Goal: Complete application form: Complete application form

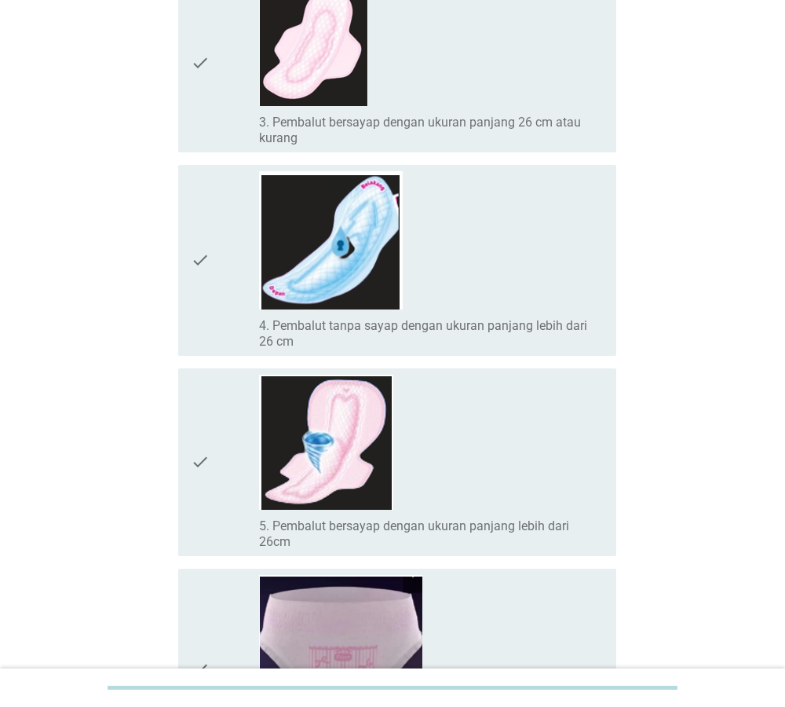
scroll to position [561, 0]
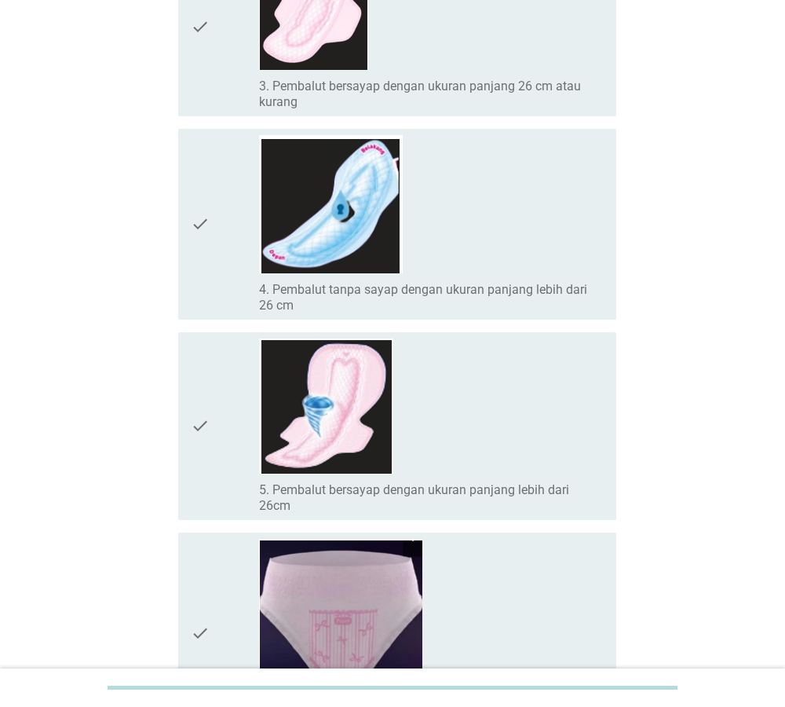
click at [490, 370] on div "check_box_outline_blank 5. Pembalut bersayap dengan ukuran panjang lebih dari 2…" at bounding box center [431, 425] width 345 height 175
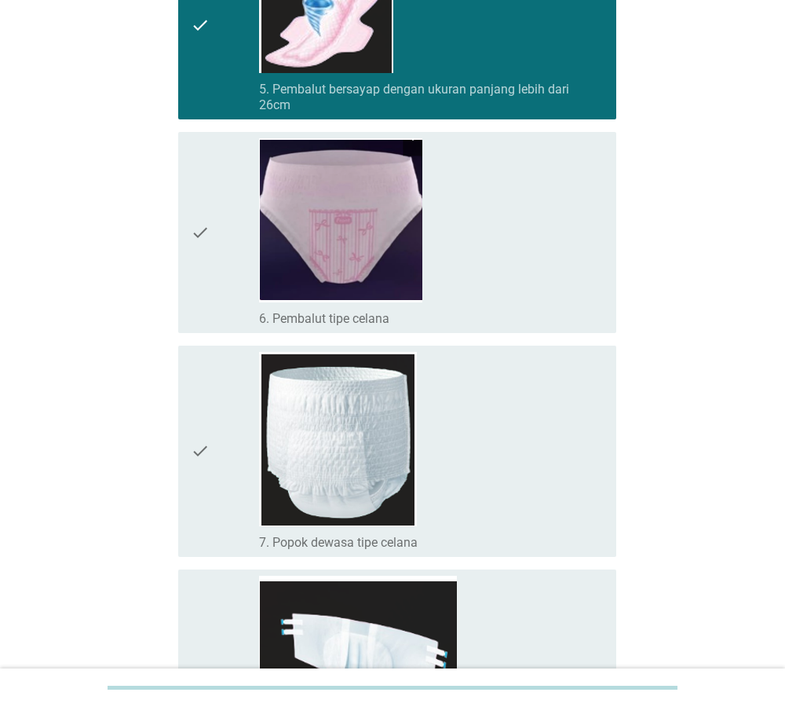
scroll to position [1202, 0]
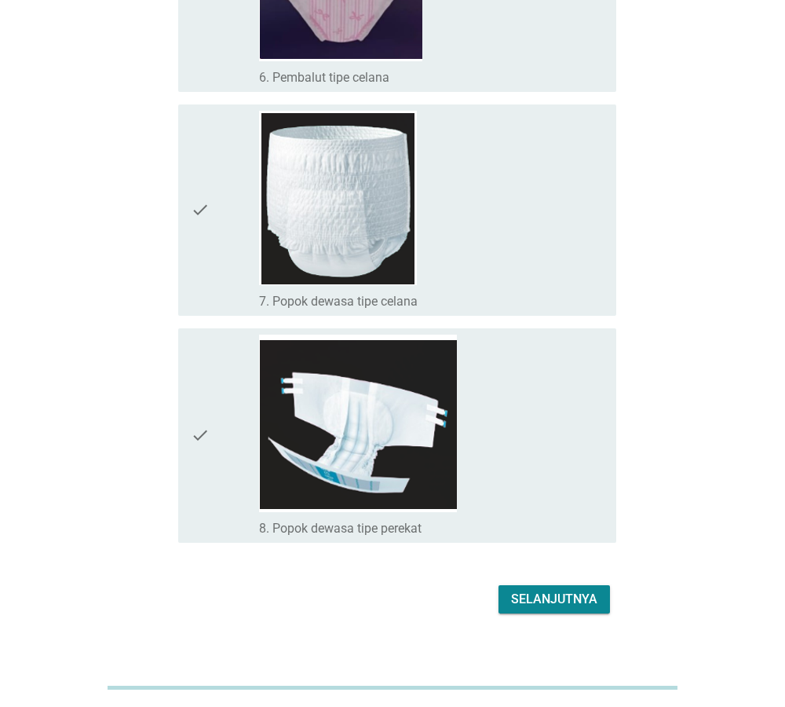
click at [580, 590] on div "Selanjutnya" at bounding box center [554, 599] width 86 height 19
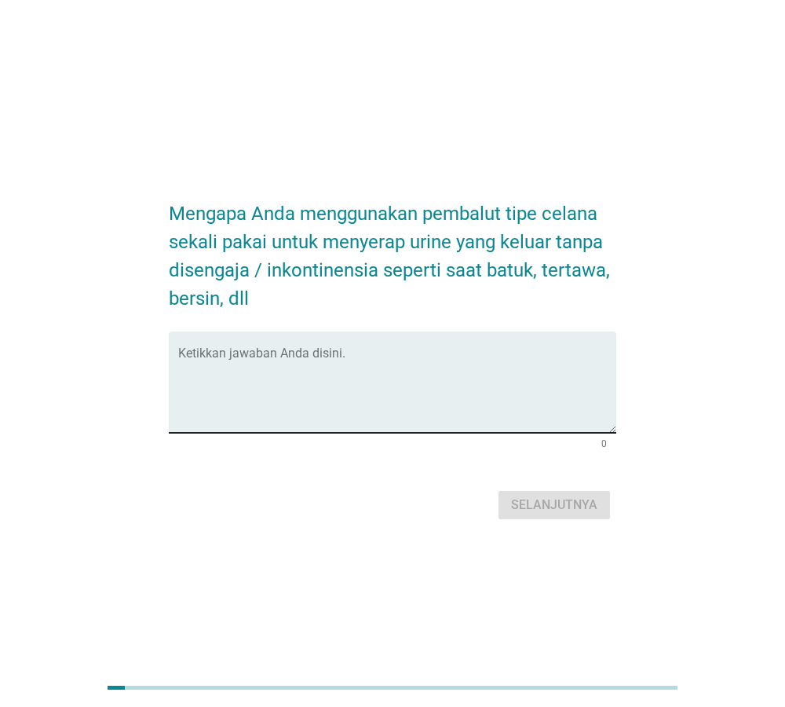
click at [357, 357] on textarea "Ketikkan jawaban Anda disini." at bounding box center [397, 391] width 439 height 82
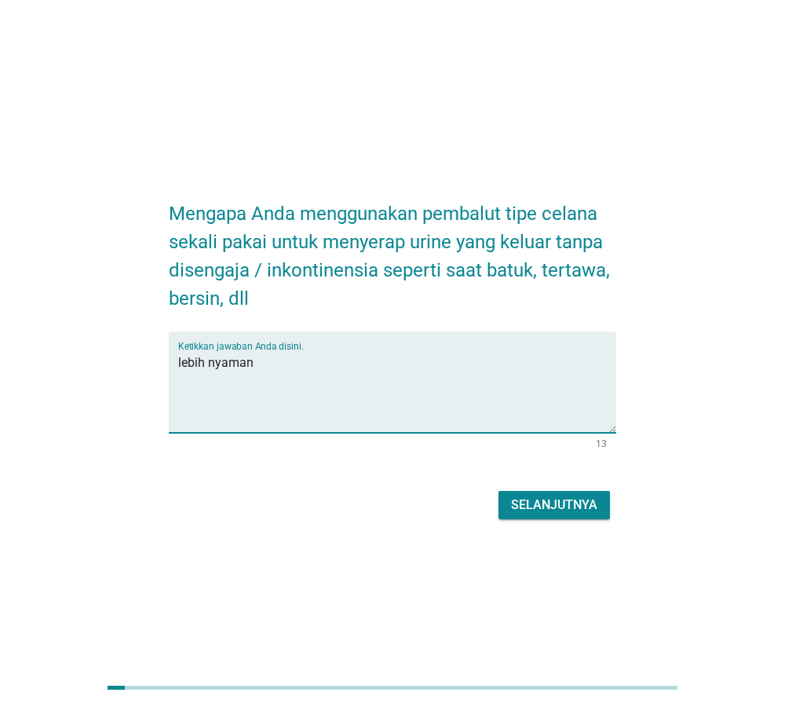
type textarea "lebih nyaman"
click at [530, 496] on div "Selanjutnya" at bounding box center [554, 504] width 86 height 19
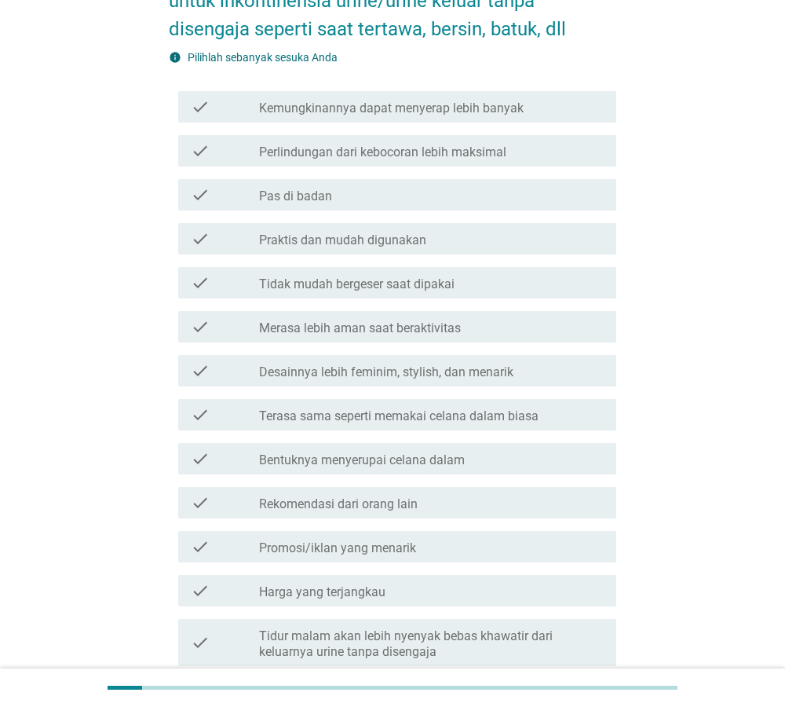
scroll to position [160, 0]
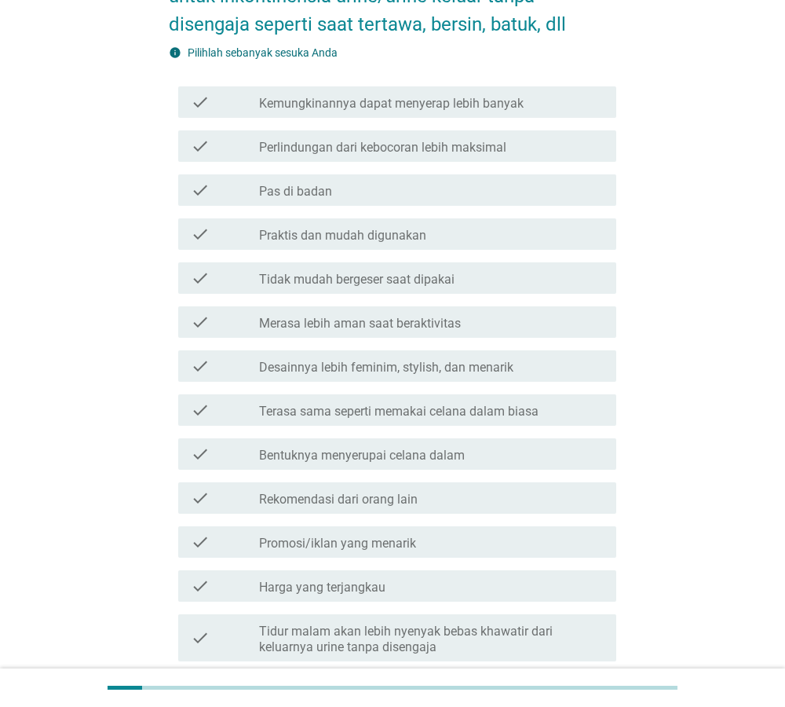
click at [528, 144] on div "check_box_outline_blank Perlindungan dari kebocoran lebih maksimal" at bounding box center [431, 146] width 345 height 19
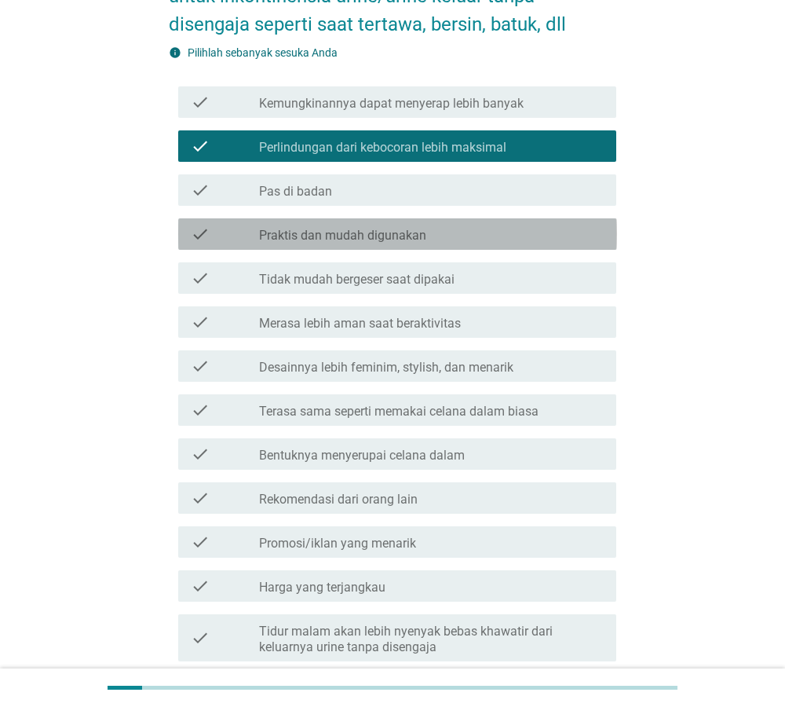
click at [426, 243] on div "check check_box_outline_blank Praktis dan mudah digunakan" at bounding box center [397, 233] width 439 height 31
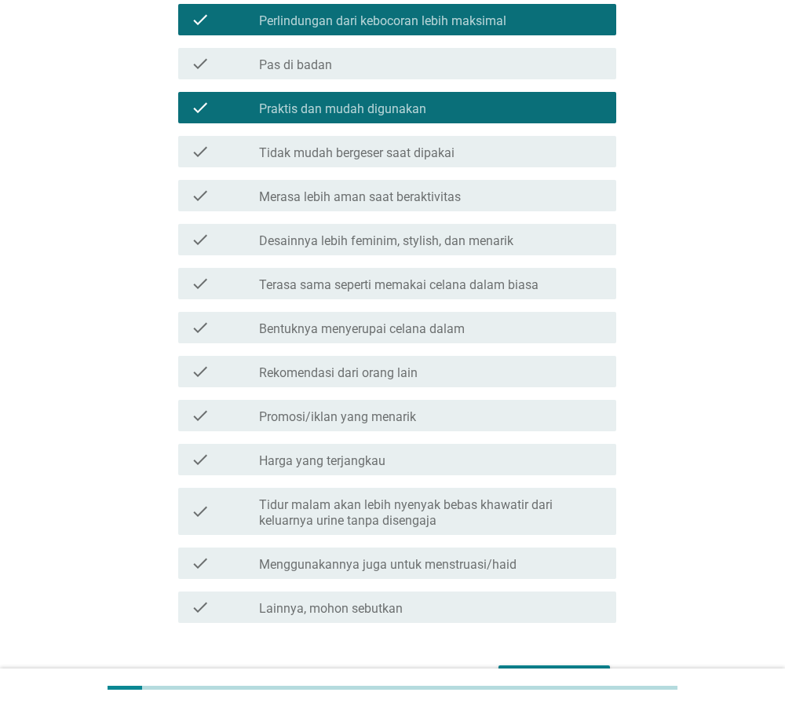
scroll to position [320, 0]
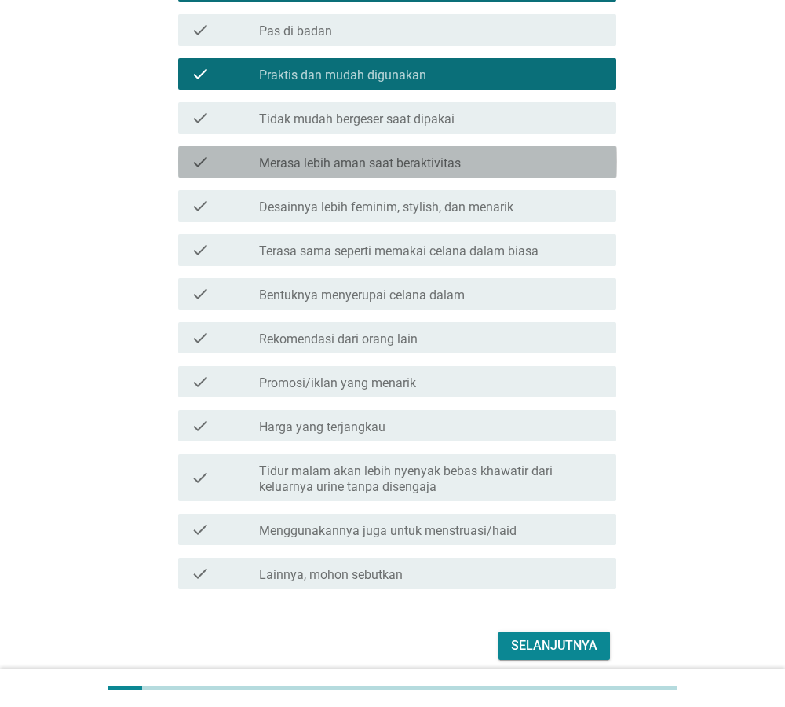
click at [451, 159] on label "Merasa lebih aman saat beraktivitas" at bounding box center [360, 163] width 202 height 16
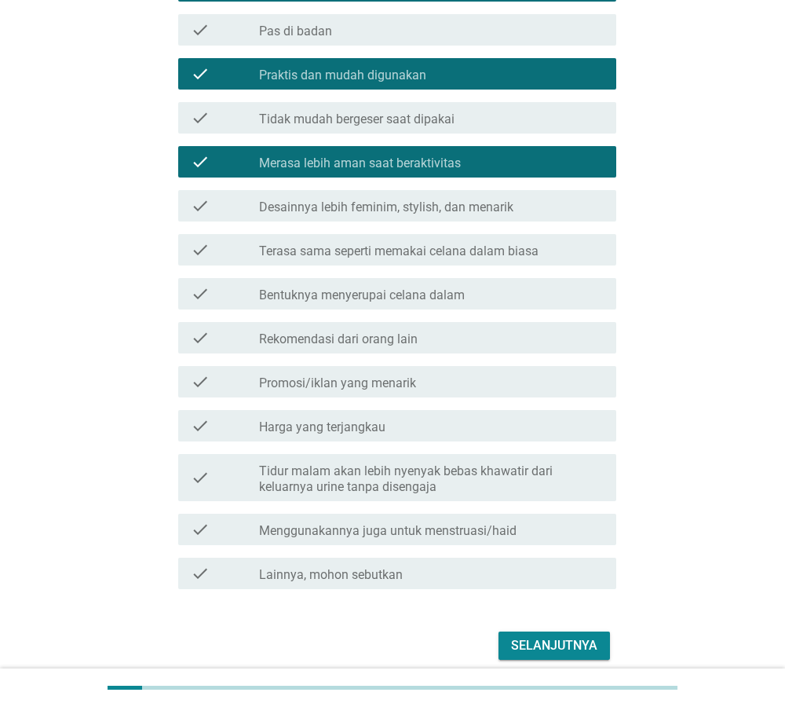
click at [557, 653] on div "Selanjutnya" at bounding box center [554, 645] width 86 height 19
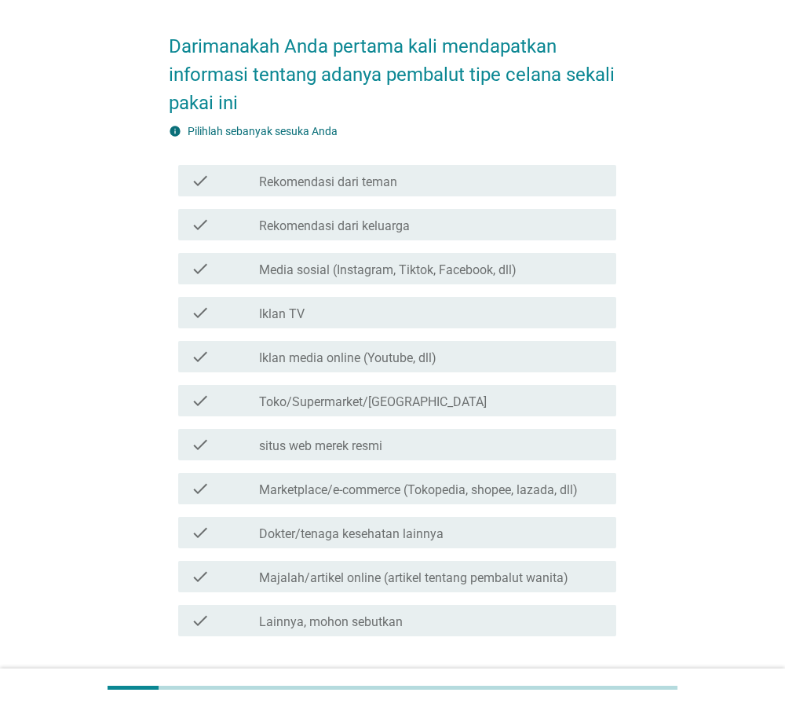
scroll to position [80, 0]
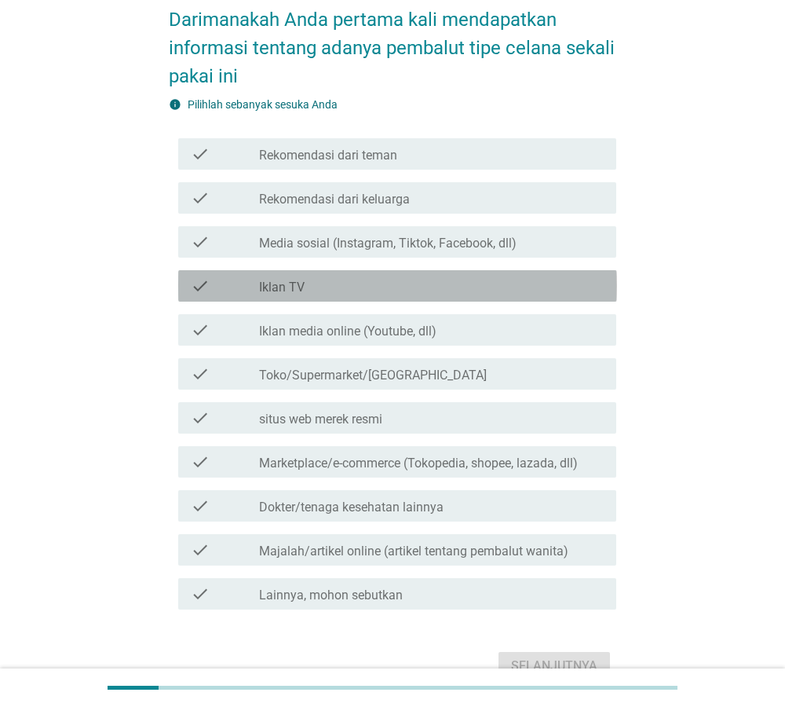
click at [433, 280] on div "check_box_outline_blank Iklan TV" at bounding box center [431, 285] width 345 height 19
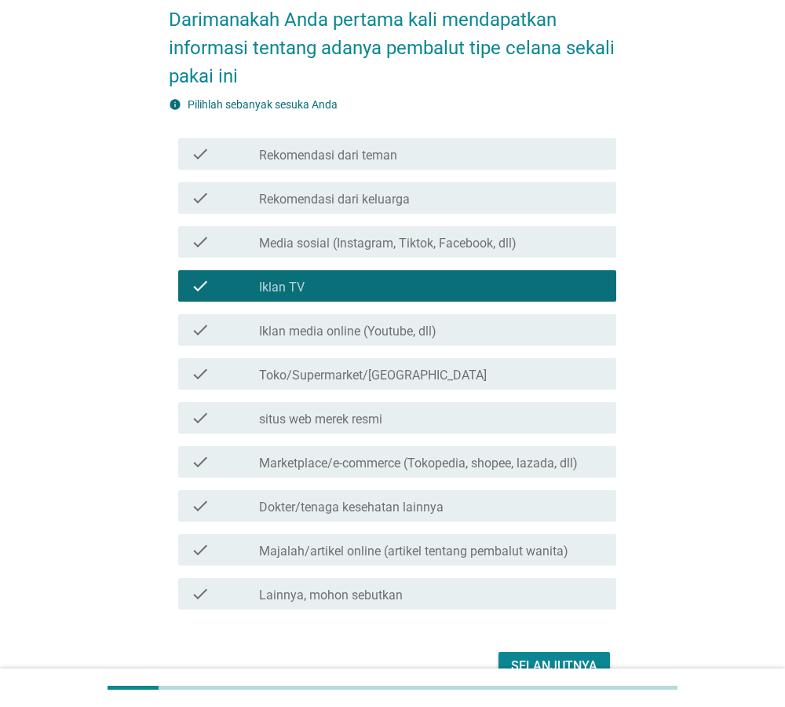
click at [576, 659] on div "Selanjutnya" at bounding box center [554, 665] width 86 height 19
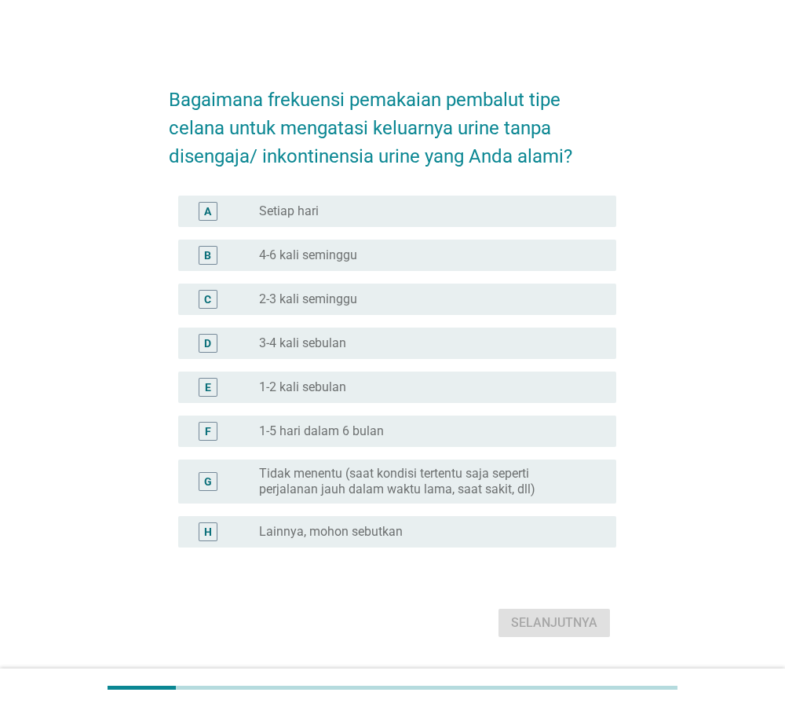
click at [575, 482] on label "Tidak menentu (saat kondisi tertentu saja seperti perjalanan jauh dalam waktu l…" at bounding box center [425, 481] width 332 height 31
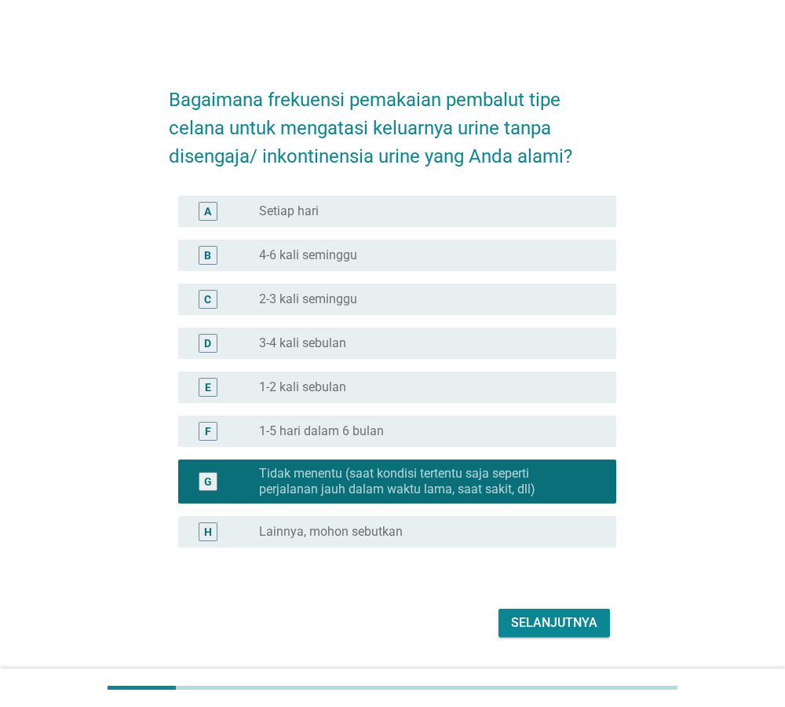
click at [580, 624] on div "Selanjutnya" at bounding box center [554, 622] width 86 height 19
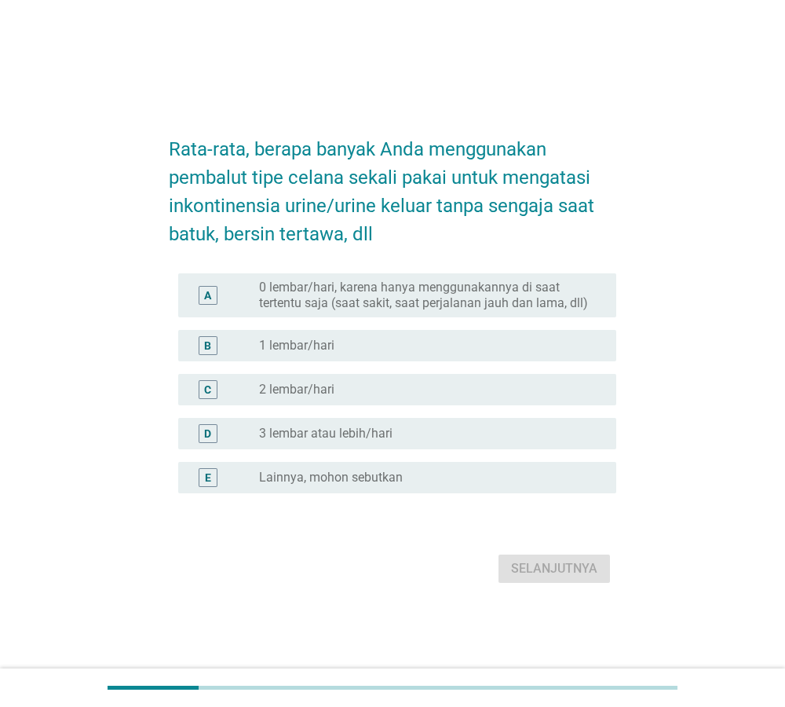
click at [506, 305] on label "0 lembar/hari, karena hanya menggunakannya di saat tertentu saja (saat sakit, s…" at bounding box center [425, 295] width 332 height 31
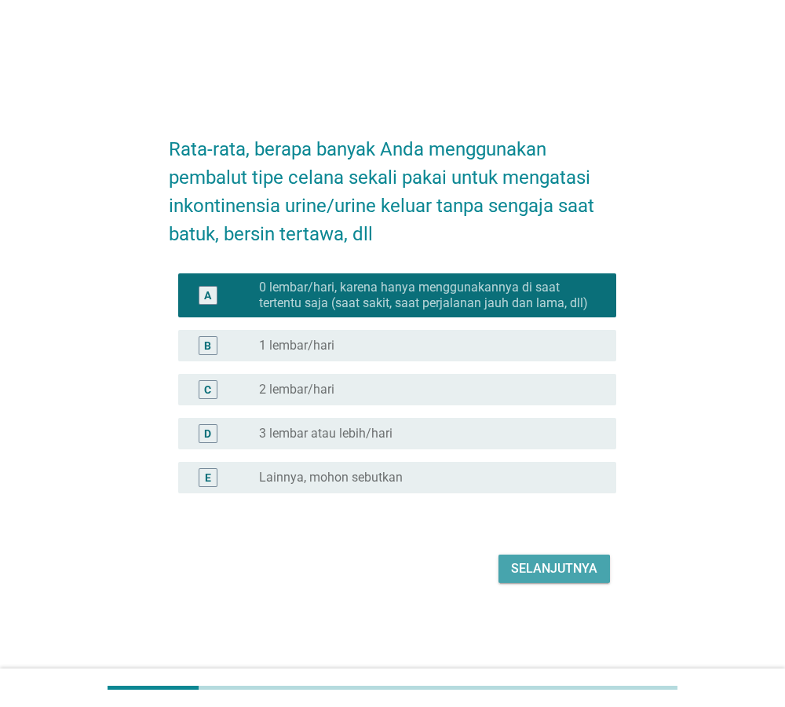
click at [583, 575] on div "Selanjutnya" at bounding box center [554, 568] width 86 height 19
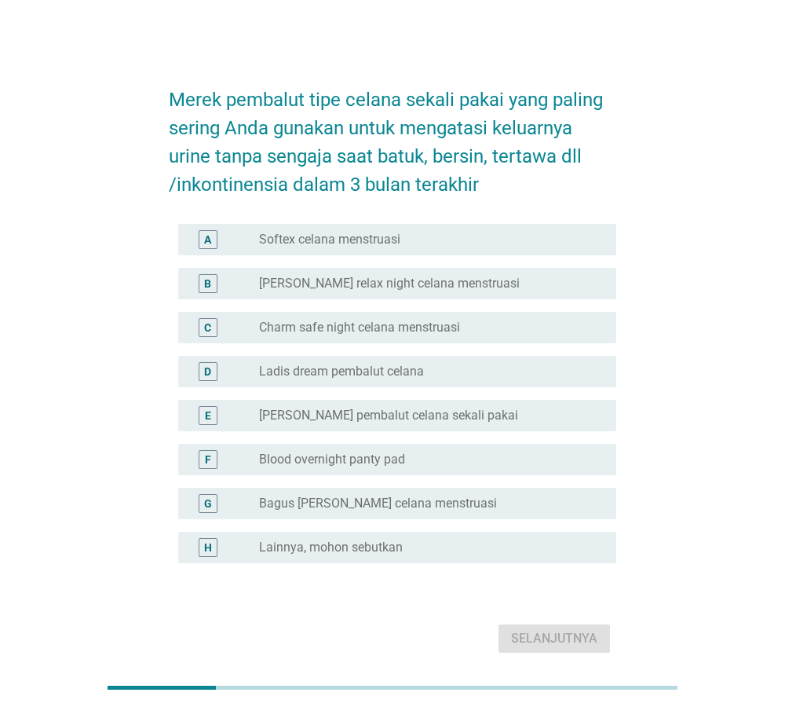
click at [435, 238] on div "radio_button_unchecked Softex celana menstruasi" at bounding box center [425, 240] width 332 height 16
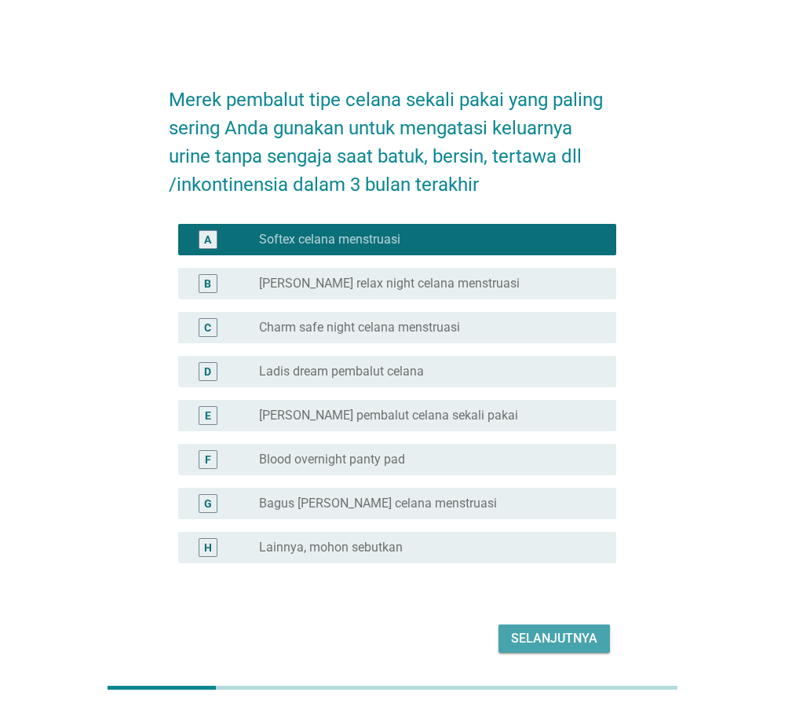
click at [534, 638] on div "Selanjutnya" at bounding box center [554, 638] width 86 height 19
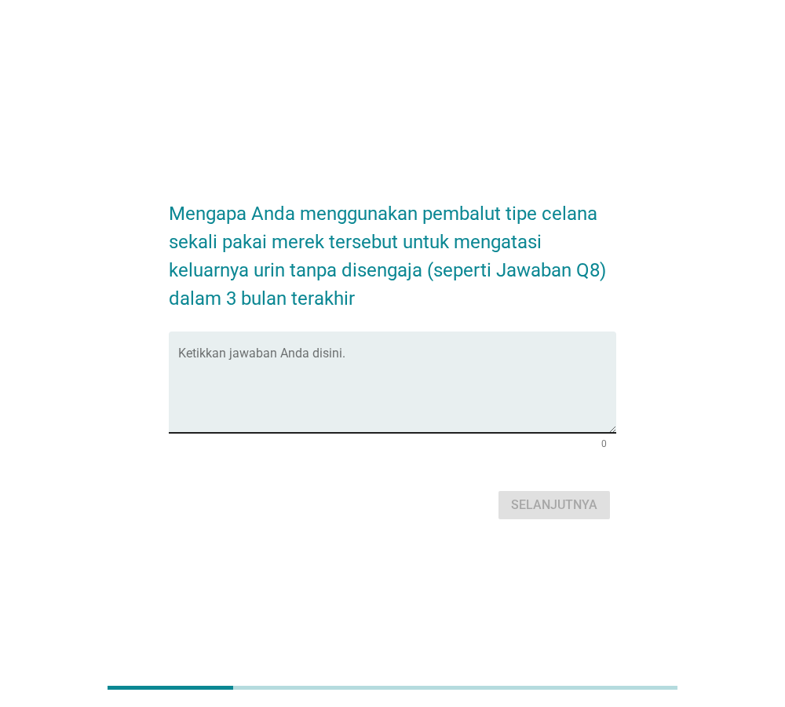
click at [371, 378] on textarea "Ketikkan jawaban Anda disini." at bounding box center [397, 391] width 439 height 82
click at [423, 360] on textarea "Ketikkan jawaban Anda disini." at bounding box center [397, 391] width 439 height 82
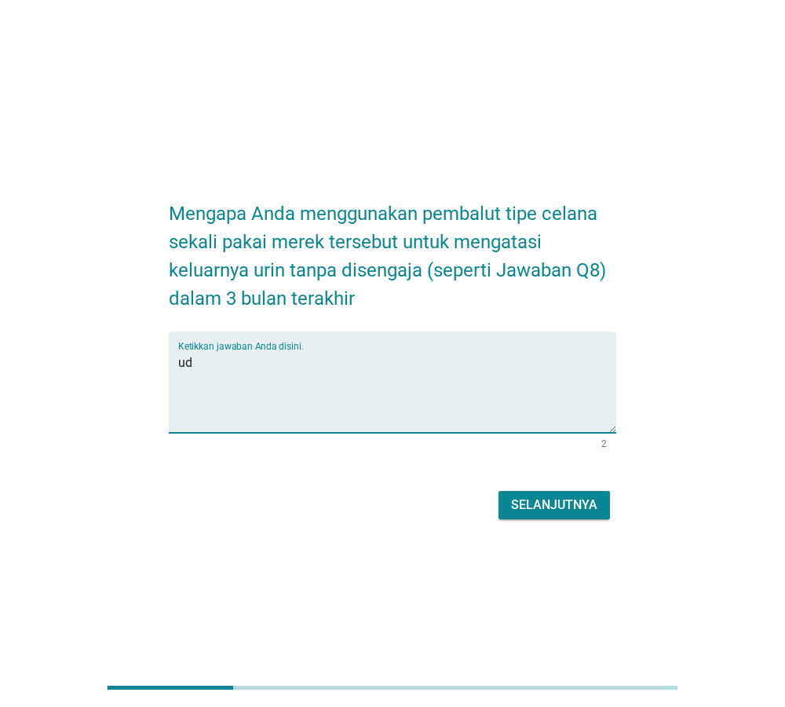
type textarea "u"
type textarea "lebih praktis dan nyaman"
click at [521, 499] on div "Selanjutnya" at bounding box center [554, 504] width 86 height 19
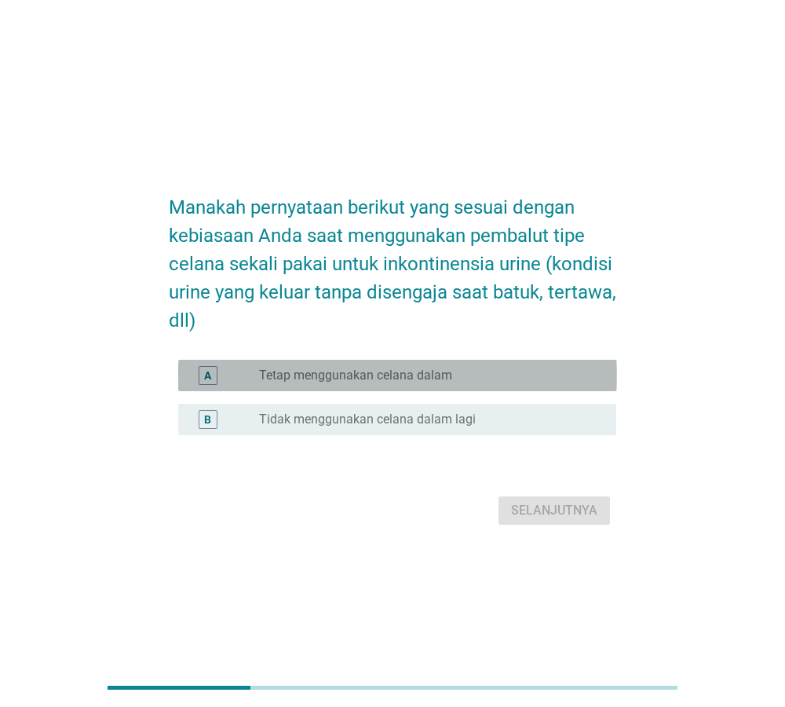
click at [431, 383] on div "radio_button_unchecked Tetap menggunakan celana dalam" at bounding box center [431, 375] width 345 height 19
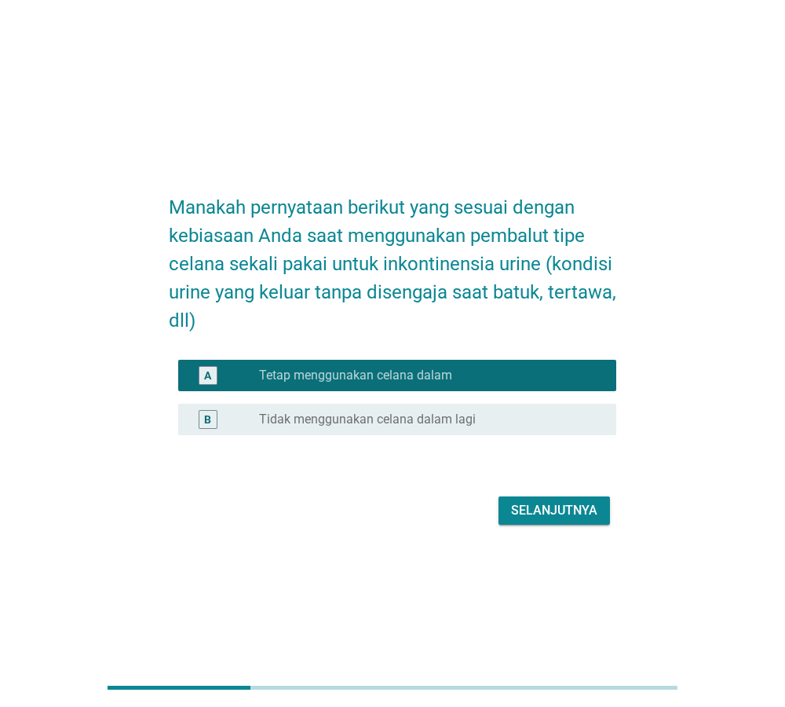
click at [563, 524] on button "Selanjutnya" at bounding box center [555, 510] width 112 height 28
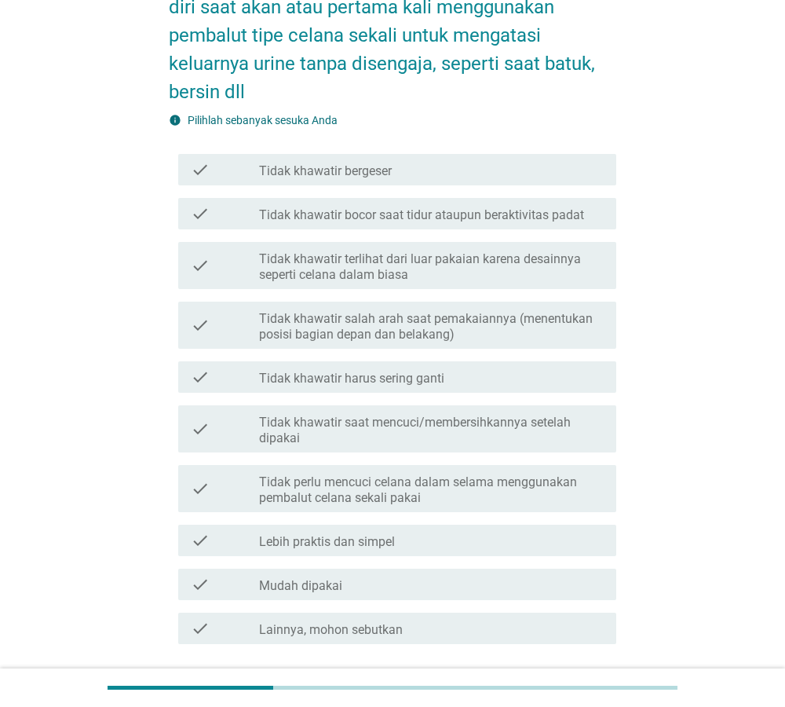
scroll to position [160, 0]
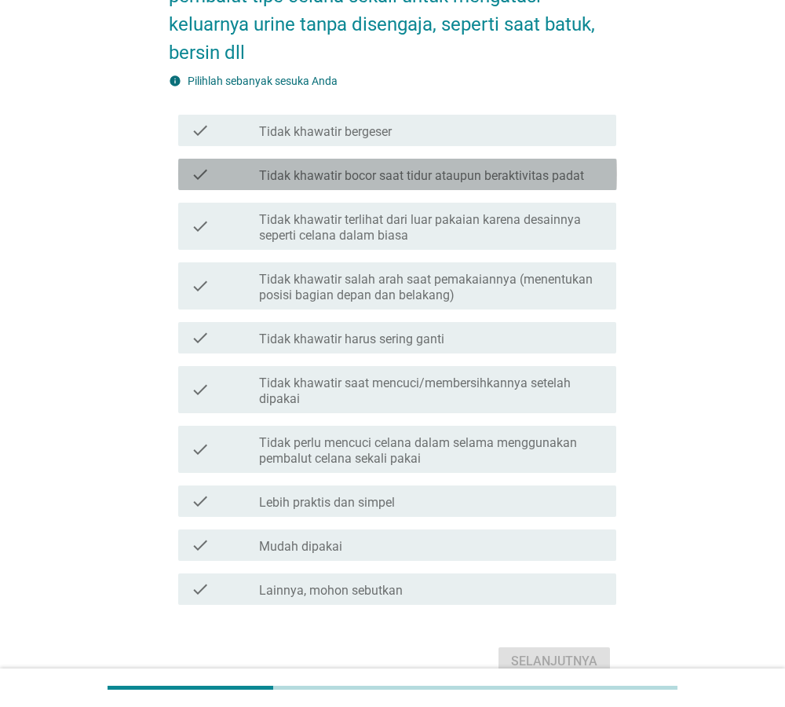
click at [327, 185] on div "check check_box_outline_blank Tidak khawatir bocor saat tidur ataupun beraktivi…" at bounding box center [397, 174] width 439 height 31
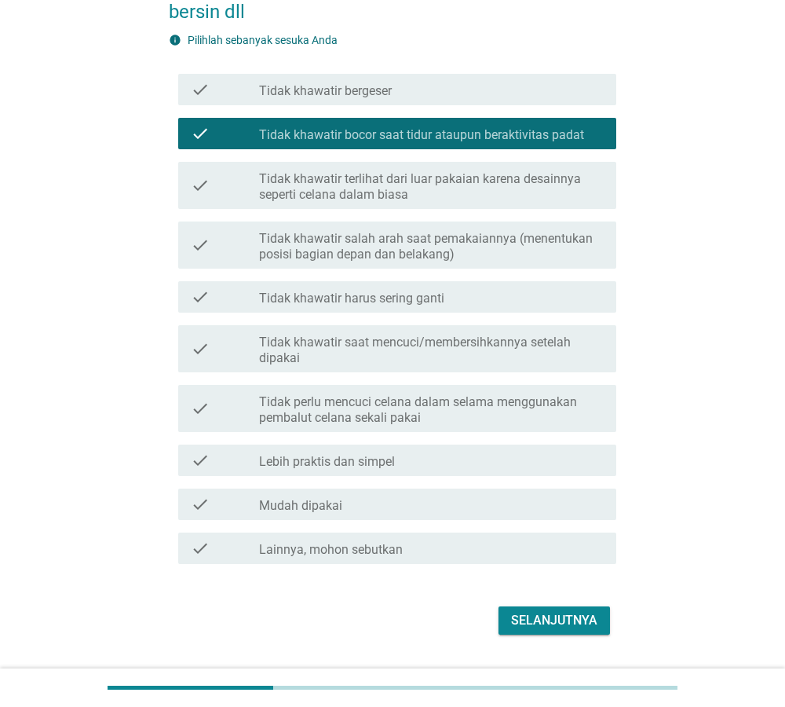
scroll to position [240, 0]
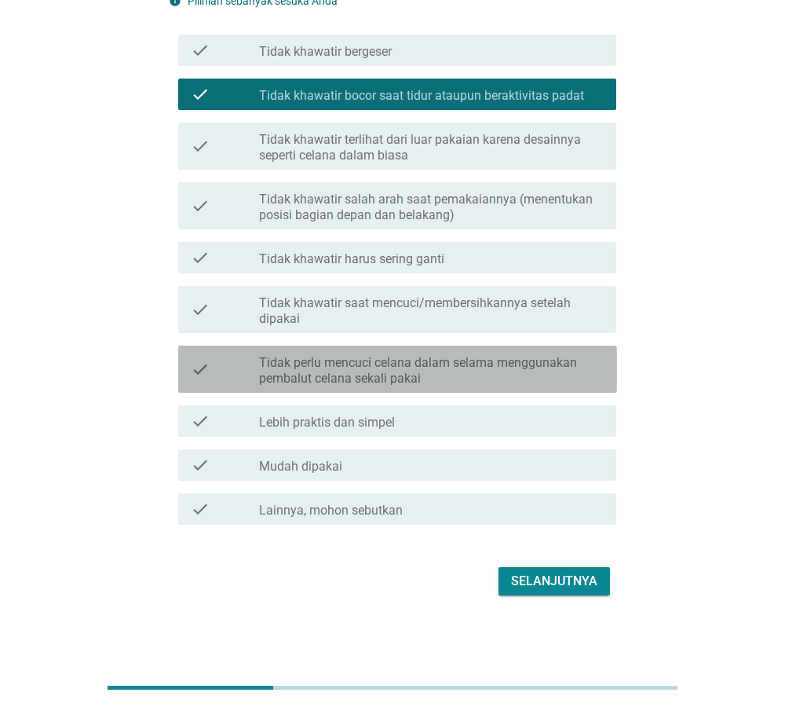
click at [551, 382] on label "Tidak perlu mencuci celana dalam selama menggunakan pembalut celana sekali pakai" at bounding box center [431, 370] width 345 height 31
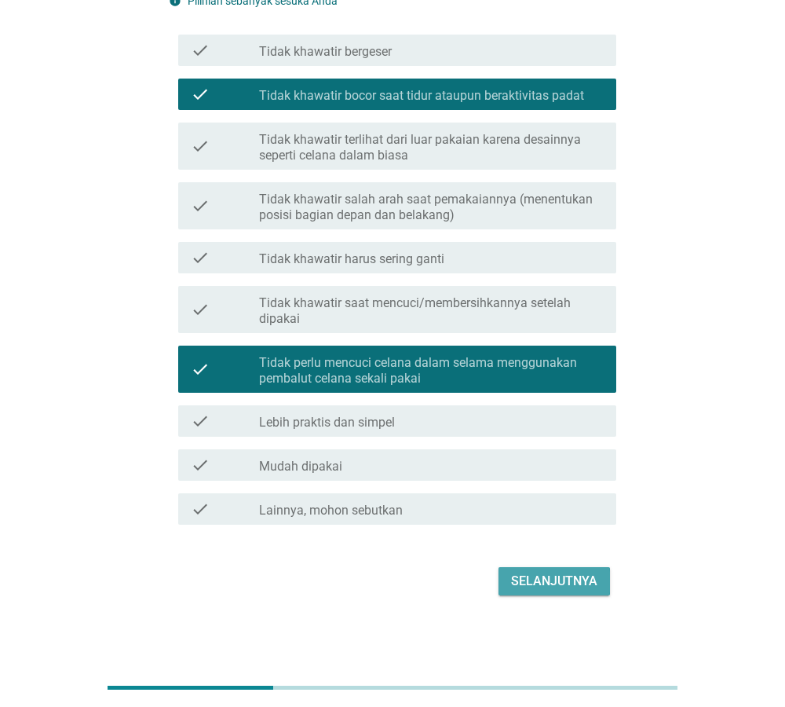
click at [561, 573] on div "Selanjutnya" at bounding box center [554, 581] width 86 height 19
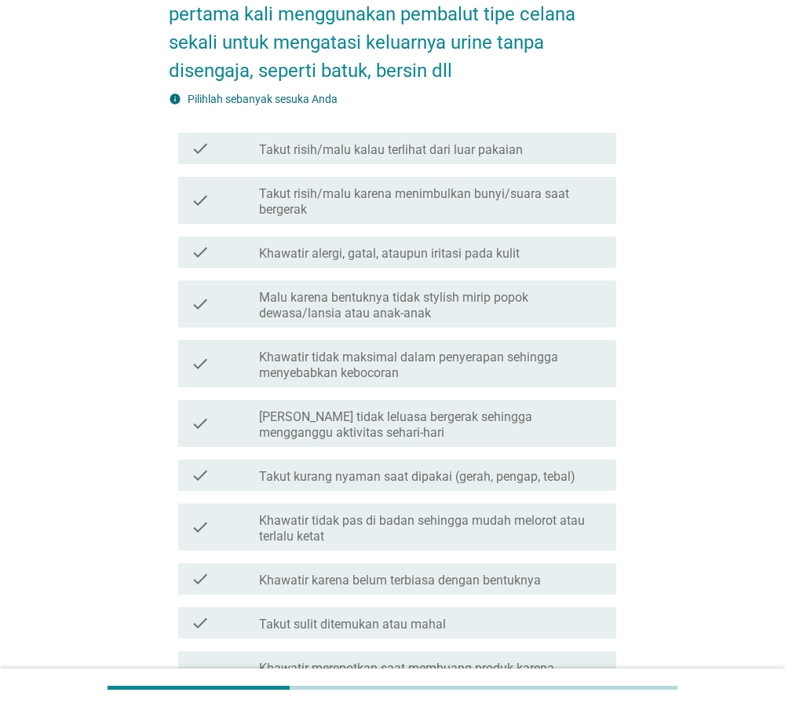
scroll to position [160, 0]
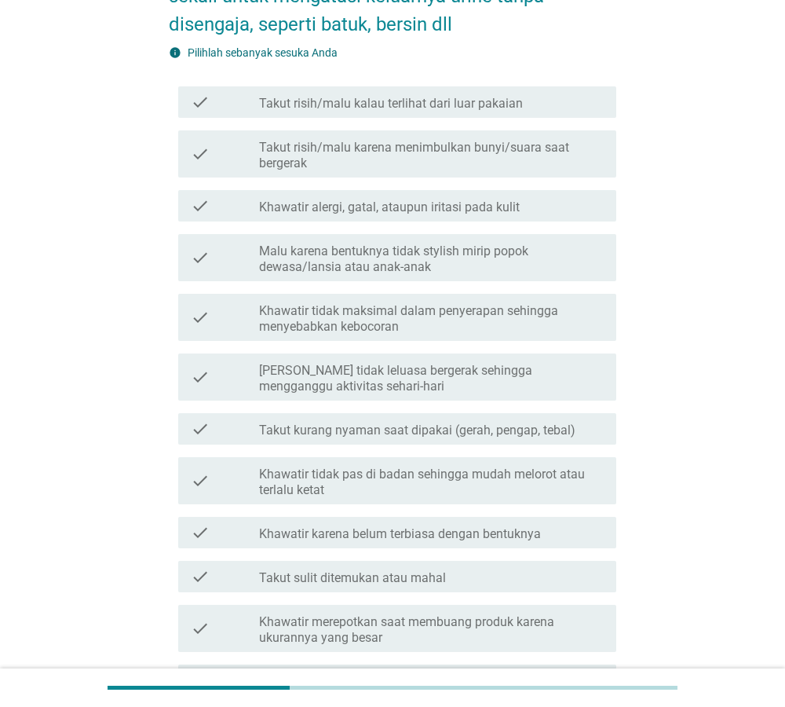
click at [502, 163] on label "Takut risih/malu karena menimbulkan bunyi/suara saat bergerak" at bounding box center [431, 155] width 345 height 31
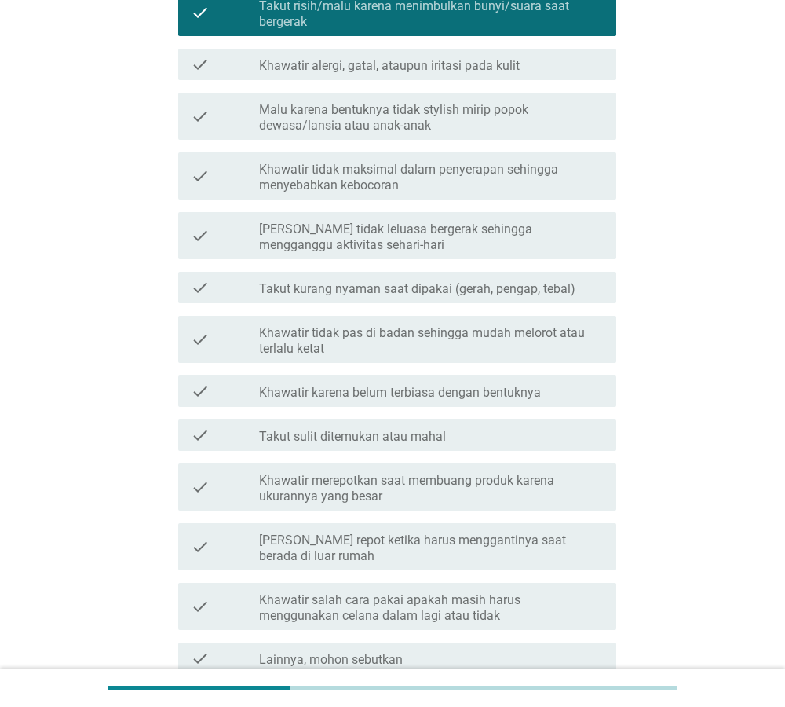
scroll to position [400, 0]
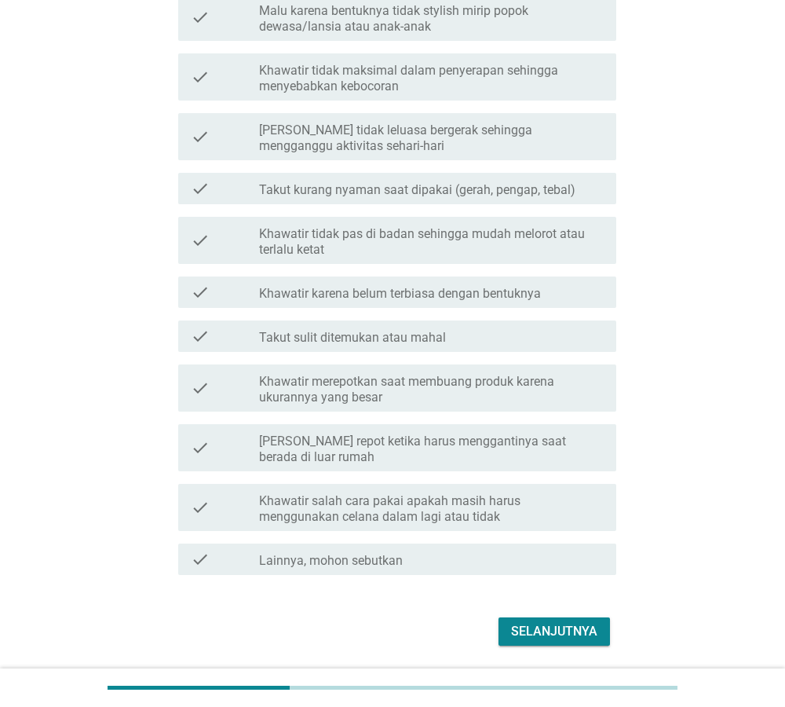
click at [547, 309] on div "check check_box_outline_blank Khawatir karena belum terbiasa dengan bentuknya" at bounding box center [393, 292] width 448 height 44
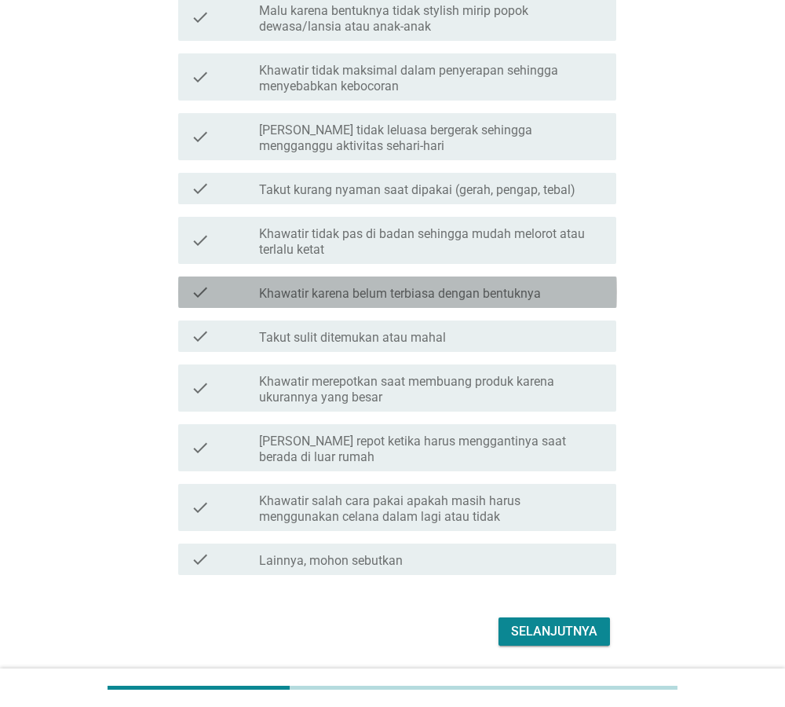
click at [547, 301] on div "check_box_outline_blank Khawatir karena belum terbiasa dengan bentuknya" at bounding box center [431, 292] width 345 height 19
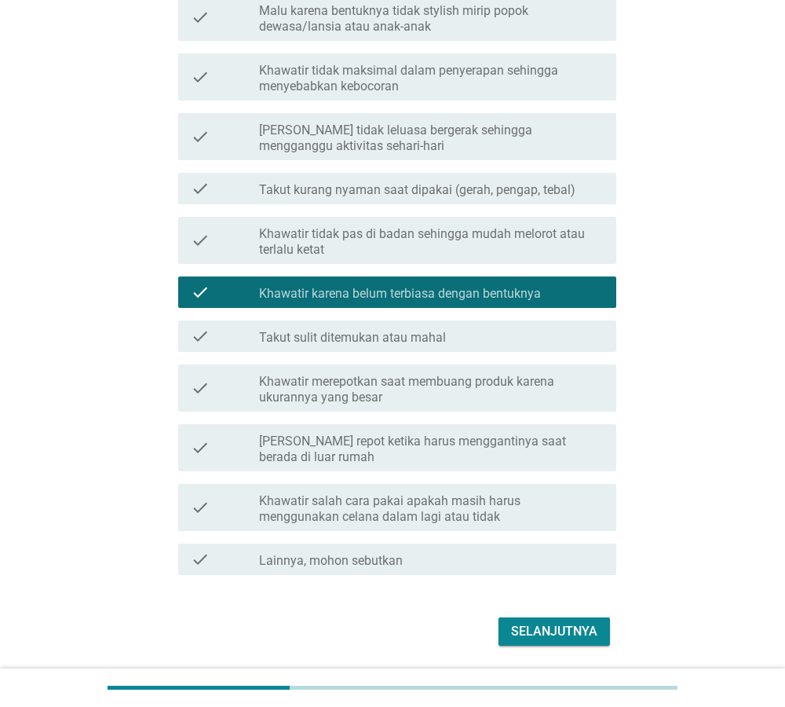
click at [519, 387] on label "Khawatir merepotkan saat membuang produk karena ukurannya yang besar" at bounding box center [431, 389] width 345 height 31
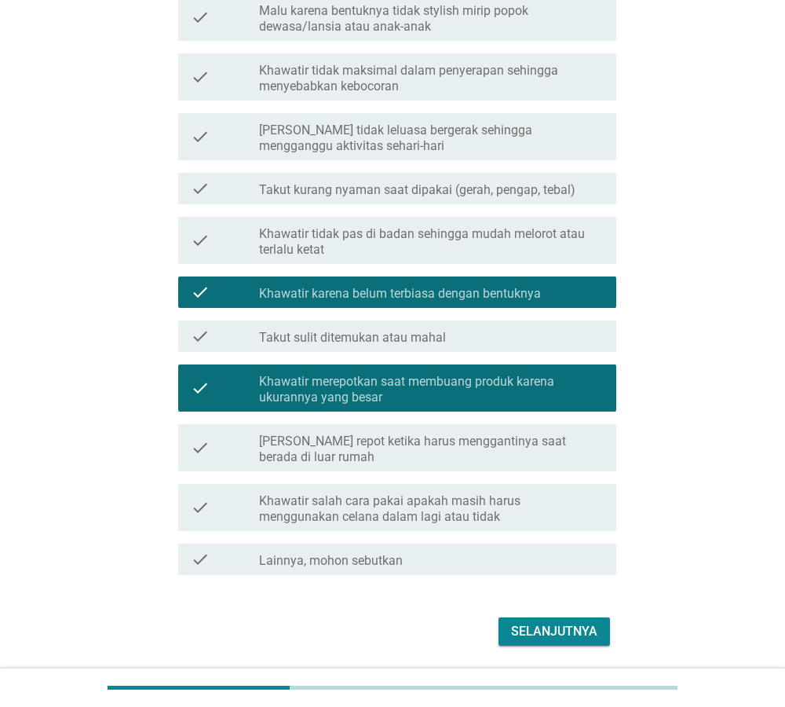
click at [551, 621] on button "Selanjutnya" at bounding box center [555, 631] width 112 height 28
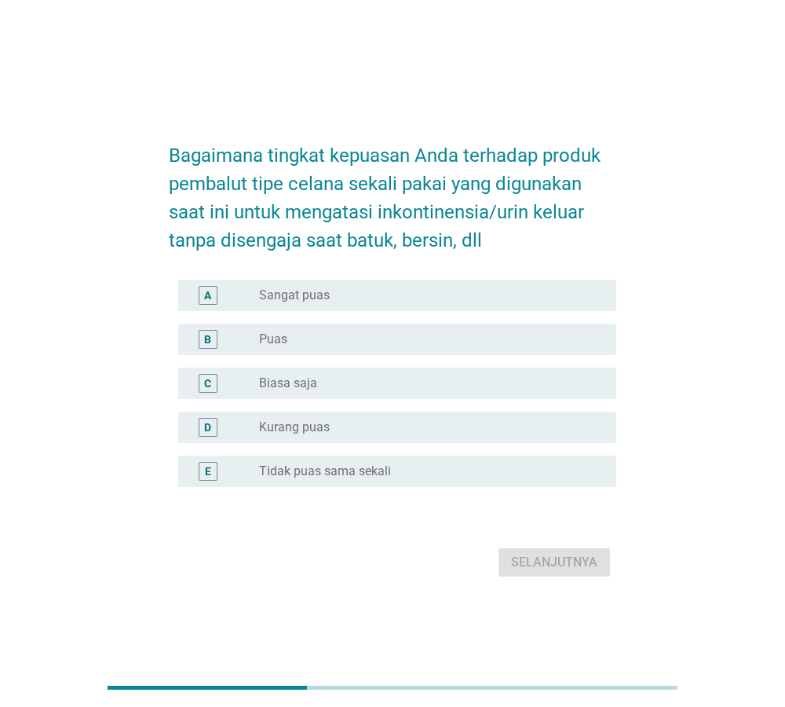
click at [291, 336] on div "radio_button_unchecked Puas" at bounding box center [425, 339] width 332 height 16
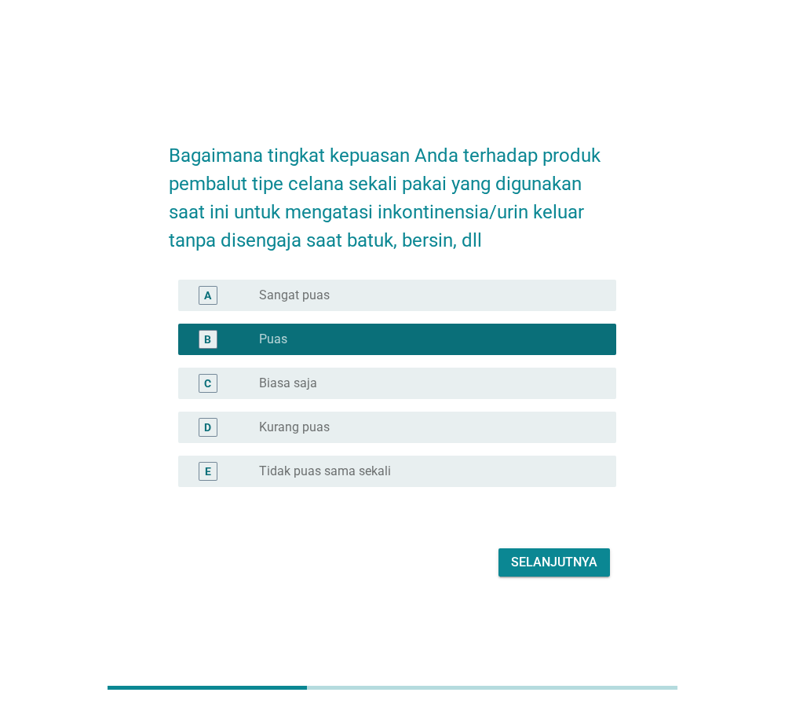
click at [563, 554] on div "Selanjutnya" at bounding box center [554, 562] width 86 height 19
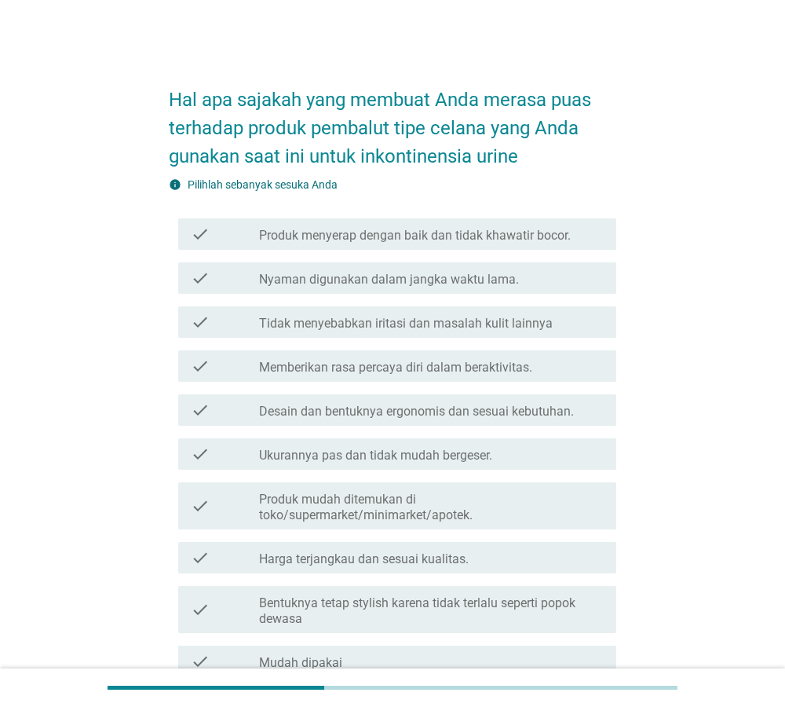
scroll to position [80, 0]
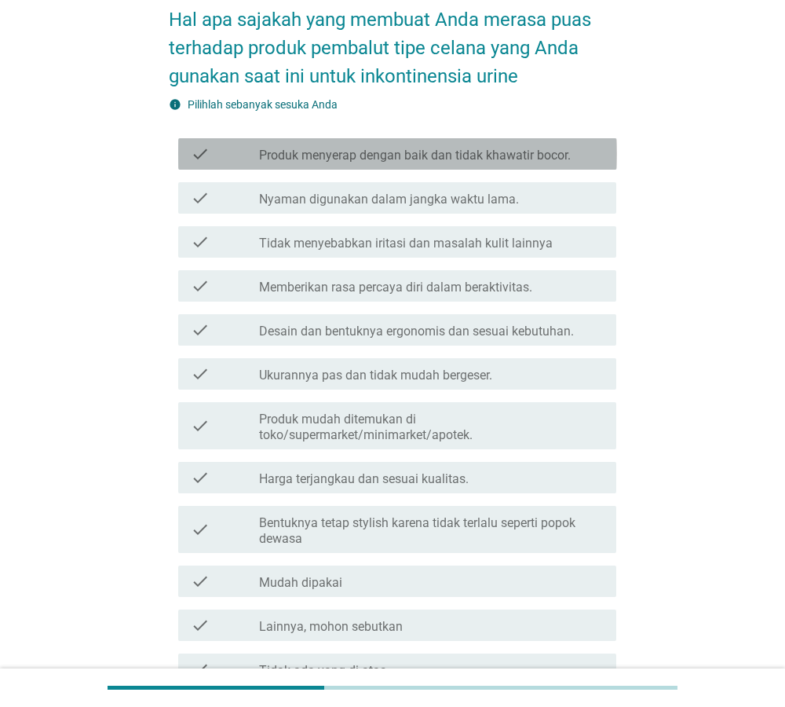
click at [395, 152] on label "Produk menyerap dengan baik dan tidak khawatir bocor." at bounding box center [415, 156] width 312 height 16
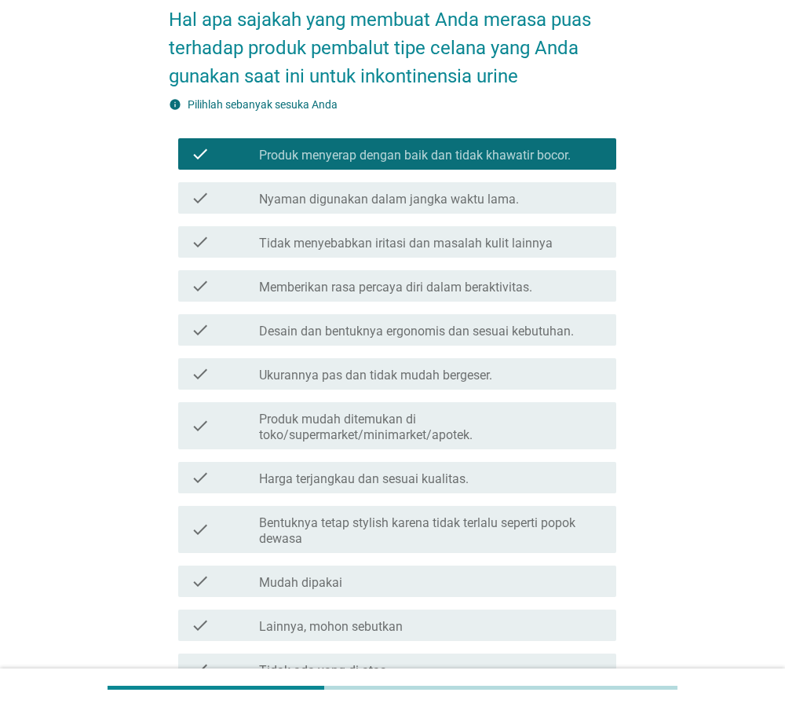
click at [375, 373] on label "Ukurannya pas dan tidak mudah bergeser." at bounding box center [375, 376] width 233 height 16
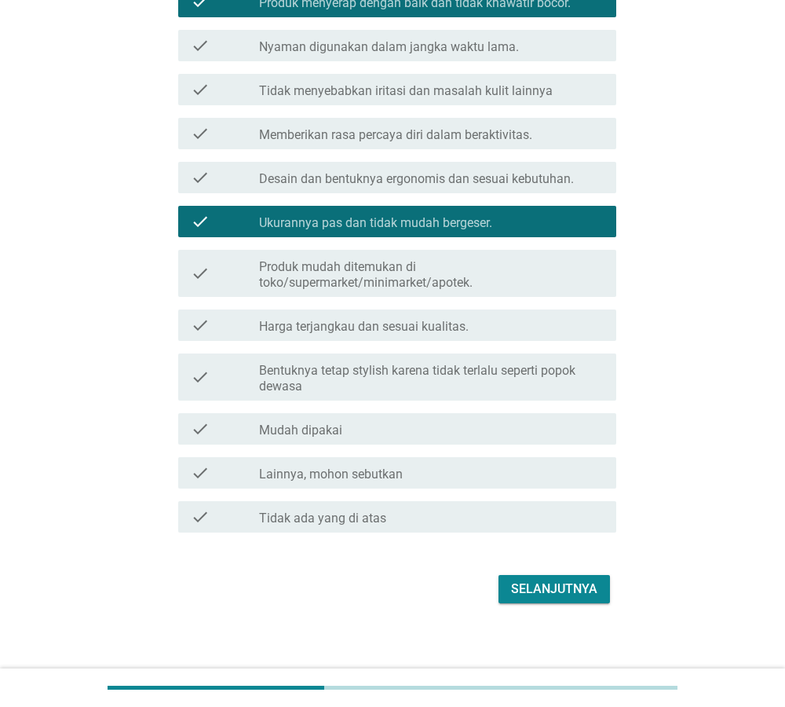
scroll to position [240, 0]
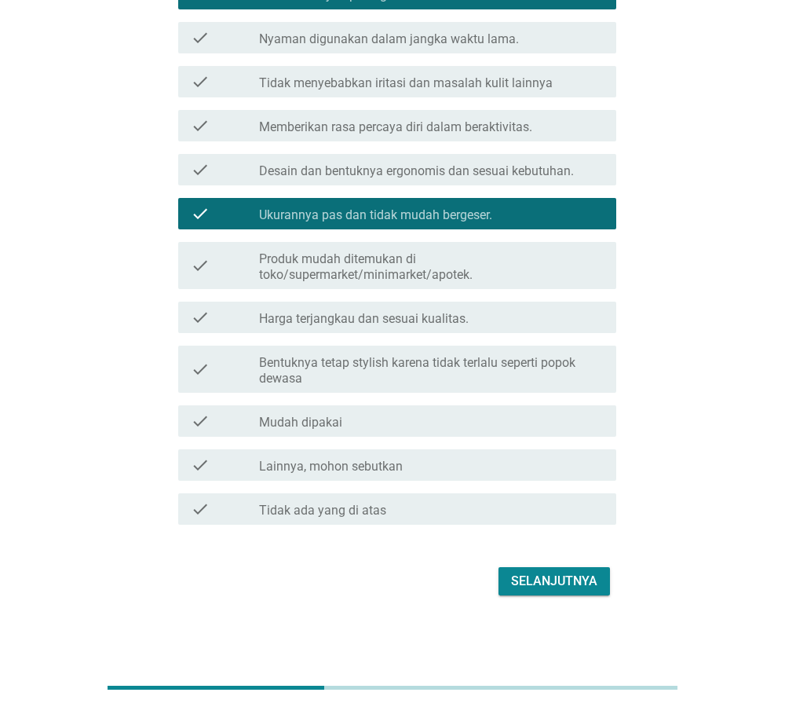
click at [383, 437] on div "check check_box_outline_blank Mudah dipakai" at bounding box center [393, 421] width 448 height 44
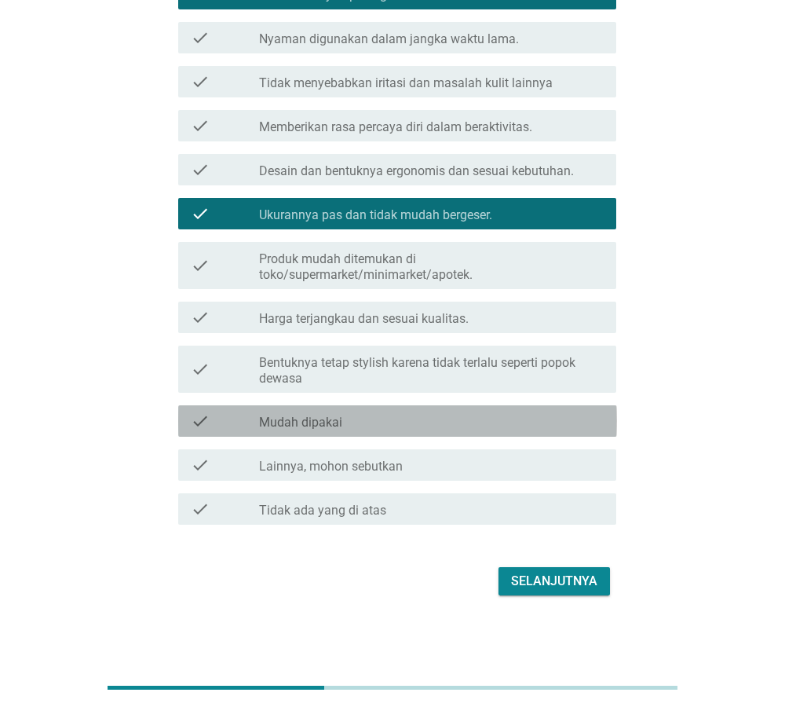
click at [521, 425] on div "check_box_outline_blank Mudah dipakai" at bounding box center [431, 420] width 345 height 19
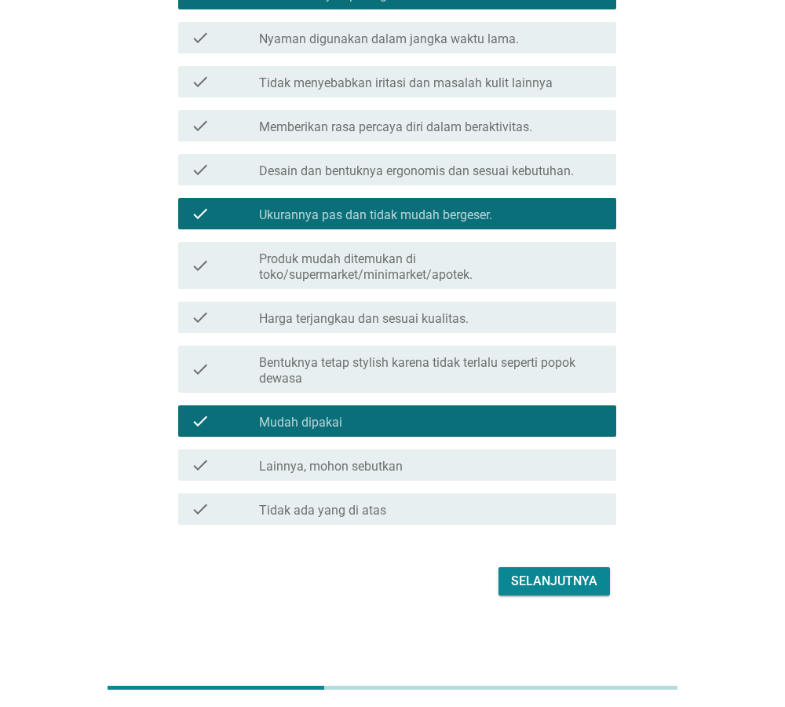
click at [563, 580] on div "Selanjutnya" at bounding box center [554, 581] width 86 height 19
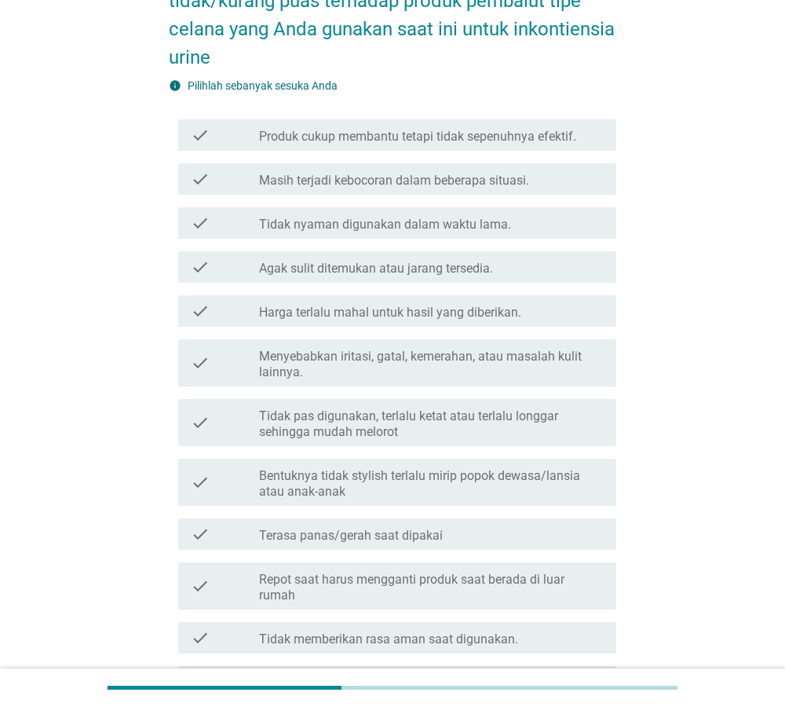
scroll to position [160, 0]
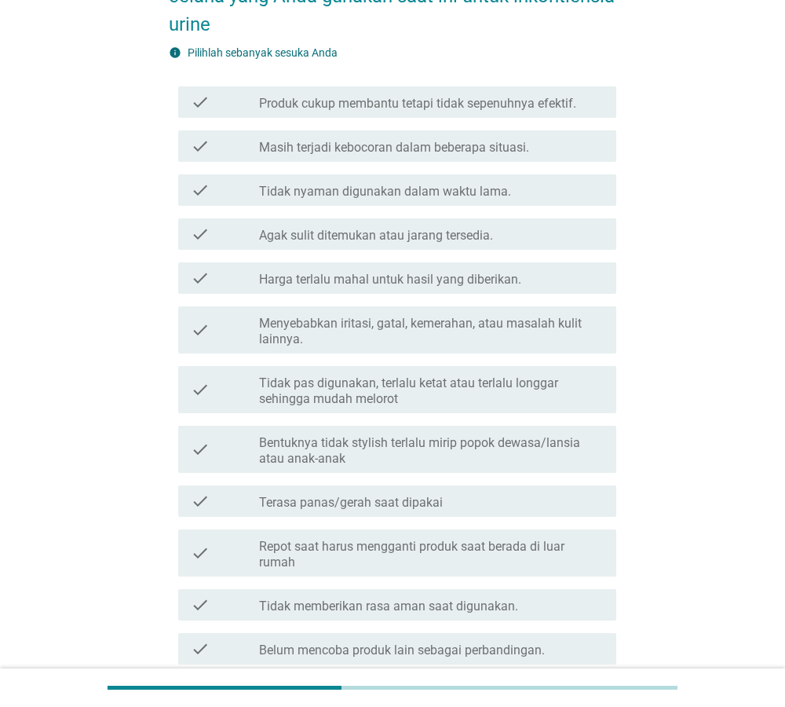
click at [514, 485] on div "check check_box_outline_blank Terasa panas/gerah saat dipakai" at bounding box center [397, 500] width 439 height 31
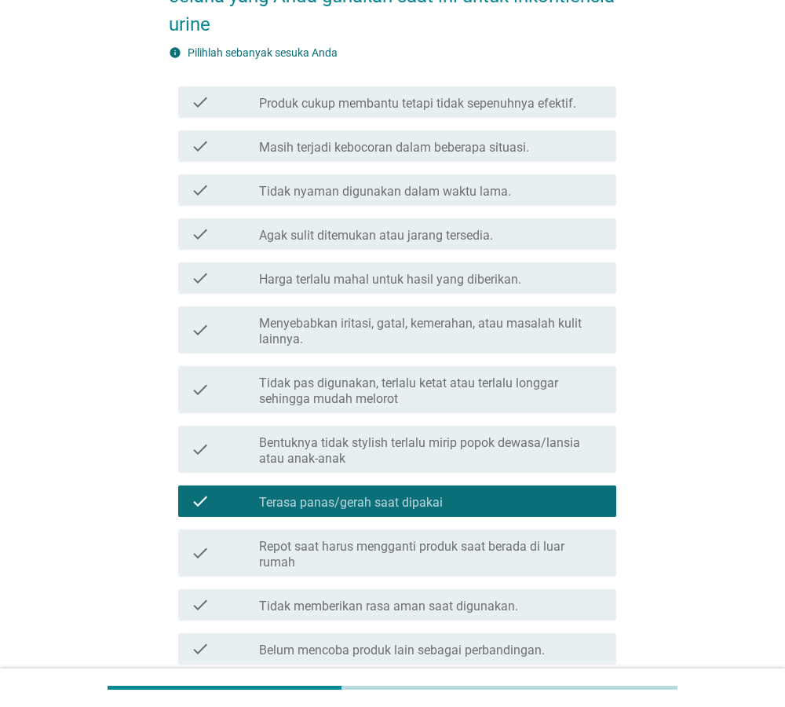
scroll to position [360, 0]
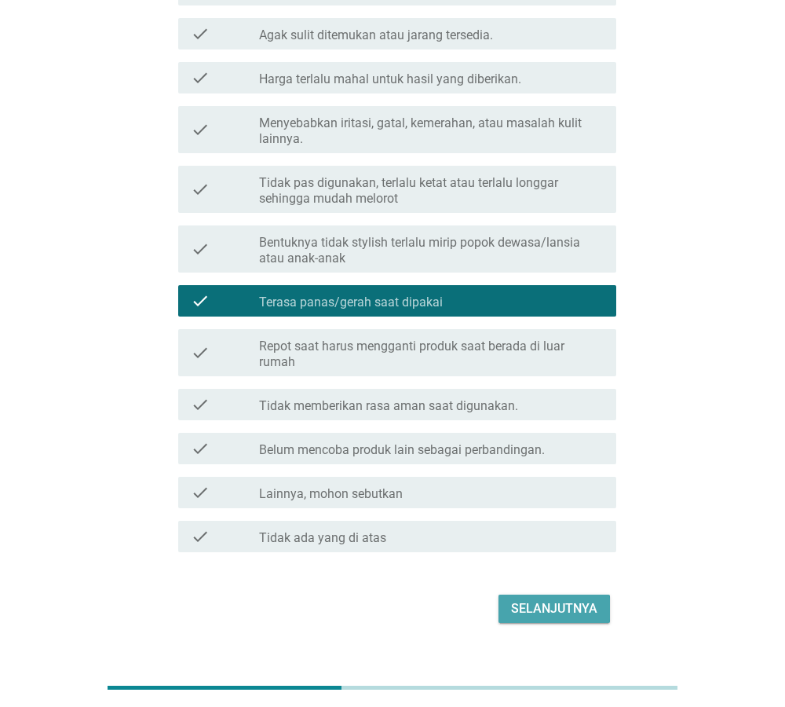
click at [547, 599] on div "Selanjutnya" at bounding box center [554, 608] width 86 height 19
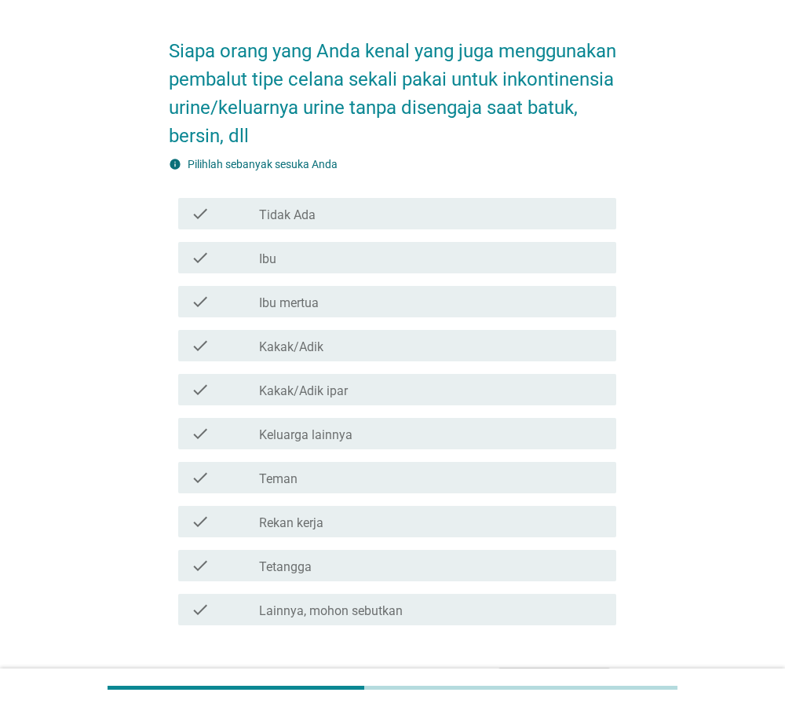
scroll to position [80, 0]
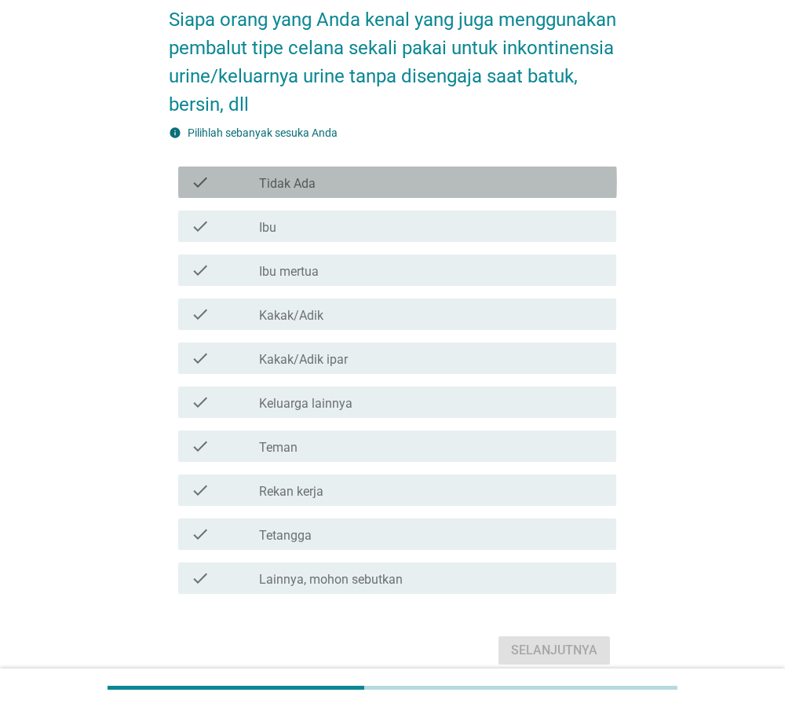
click at [381, 179] on div "check_box_outline_blank Tidak Ada" at bounding box center [431, 182] width 345 height 19
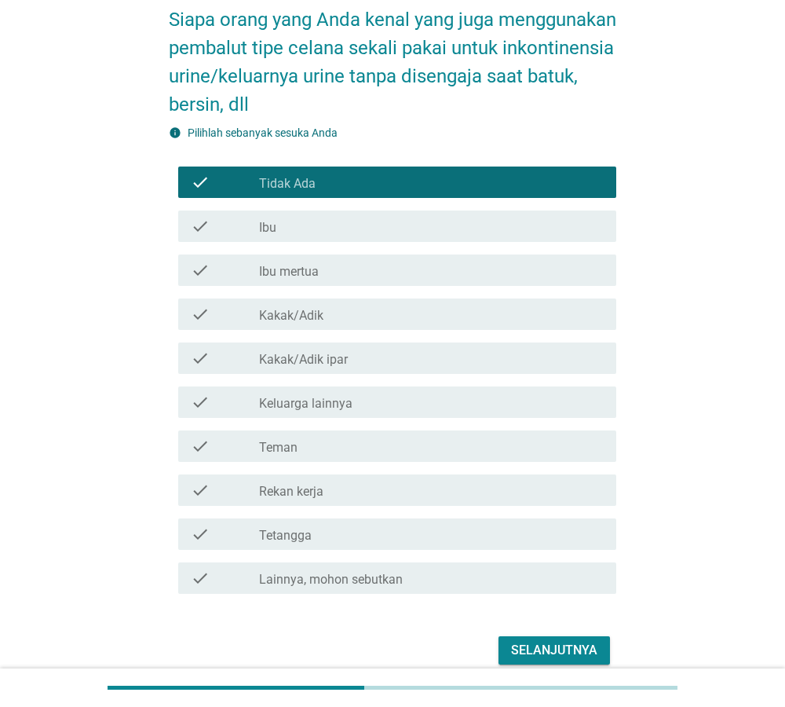
click at [581, 631] on div "Selanjutnya" at bounding box center [393, 650] width 448 height 38
click at [576, 641] on div "Selanjutnya" at bounding box center [554, 650] width 86 height 19
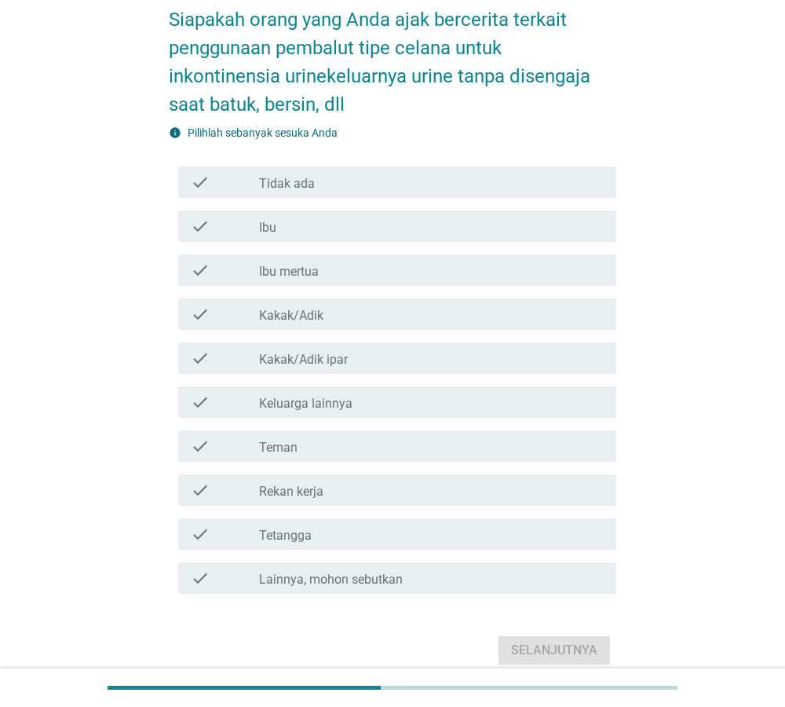
scroll to position [0, 0]
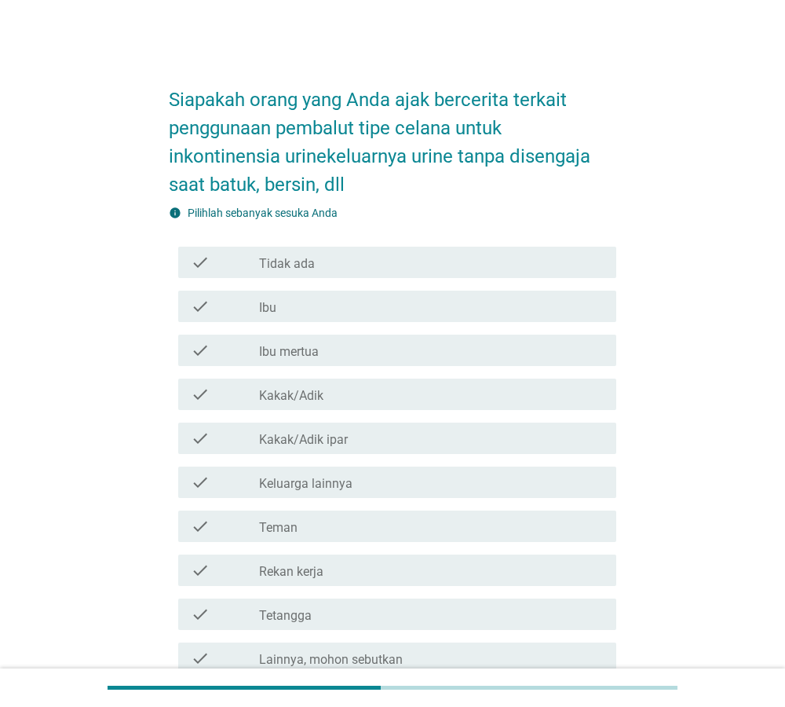
click at [682, 329] on div "Siapakah orang yang Anda ajak bercerita terkait penggunaan pembalut tipe celana…" at bounding box center [393, 409] width 710 height 704
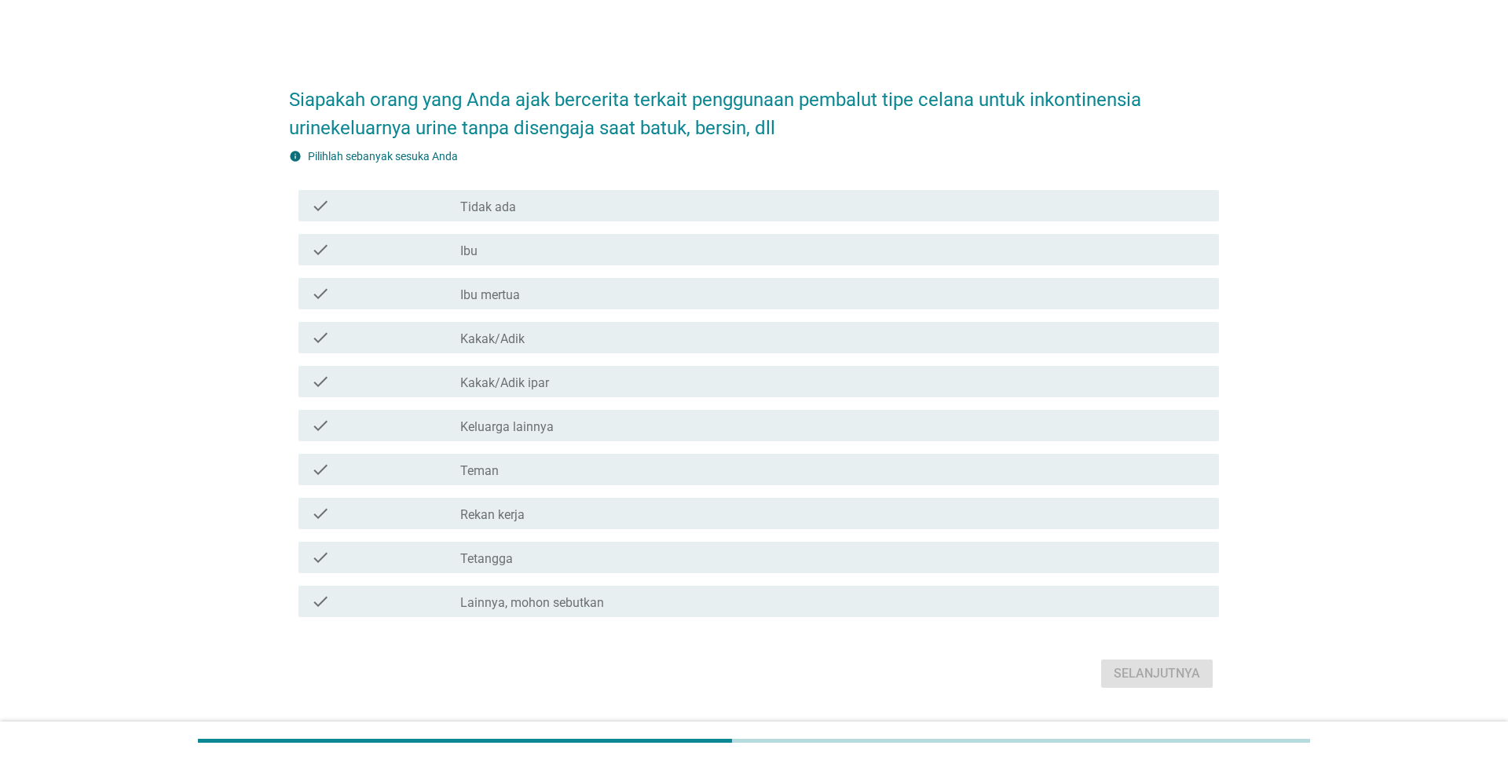
click at [784, 253] on div "check_box_outline_blank Ibu" at bounding box center [833, 249] width 746 height 19
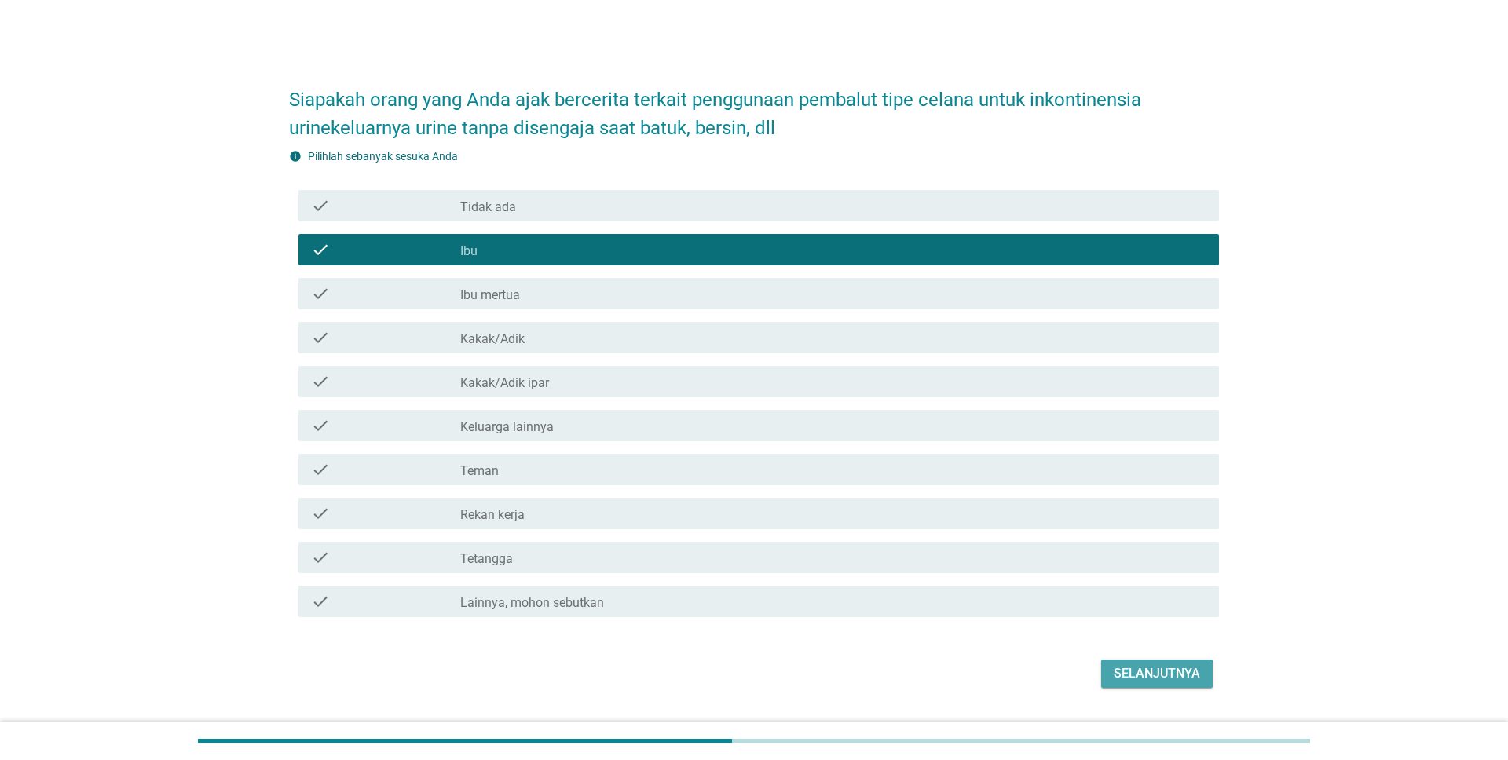
click at [784, 664] on button "Selanjutnya" at bounding box center [1157, 674] width 112 height 28
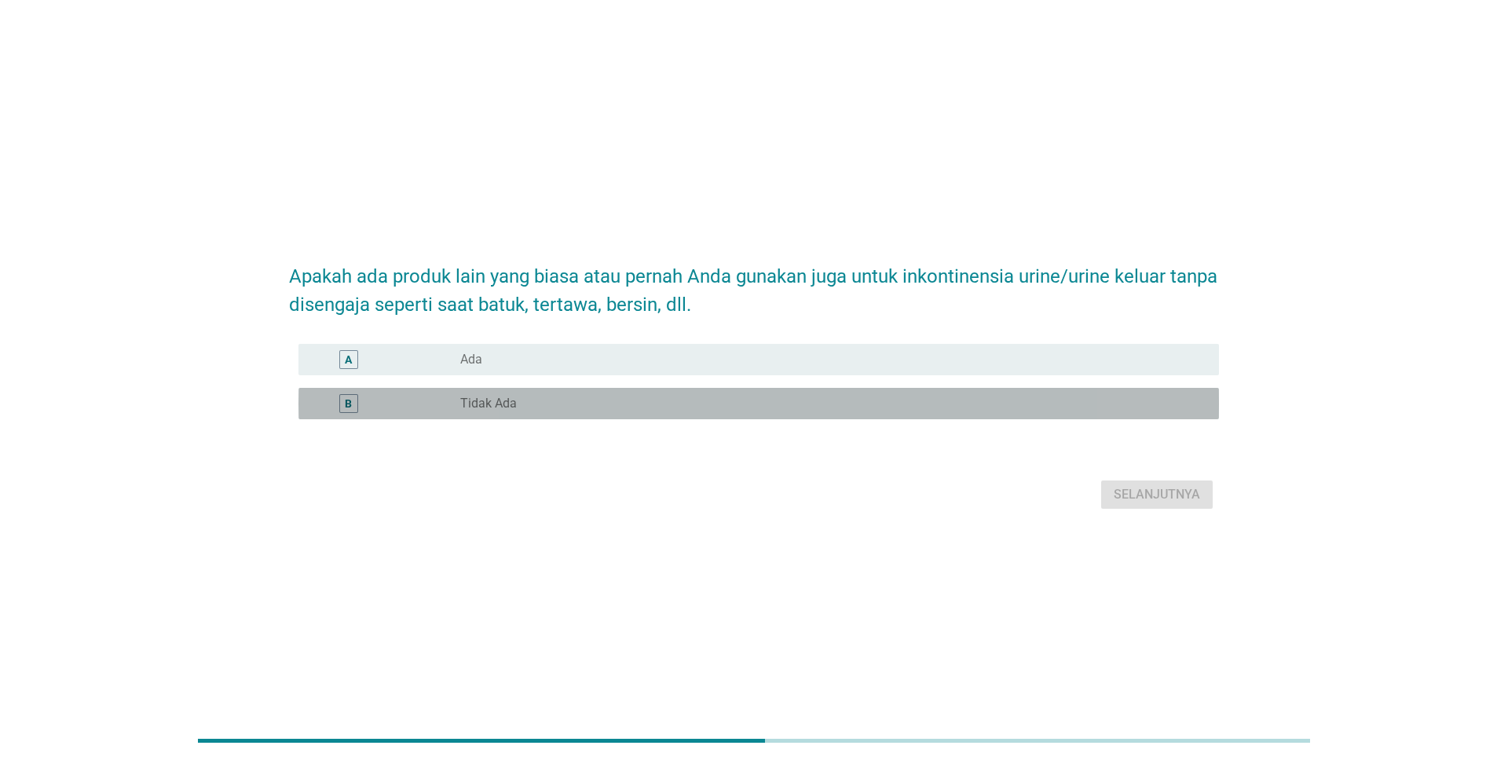
click at [616, 400] on div "radio_button_unchecked Tidak Ada" at bounding box center [826, 404] width 733 height 16
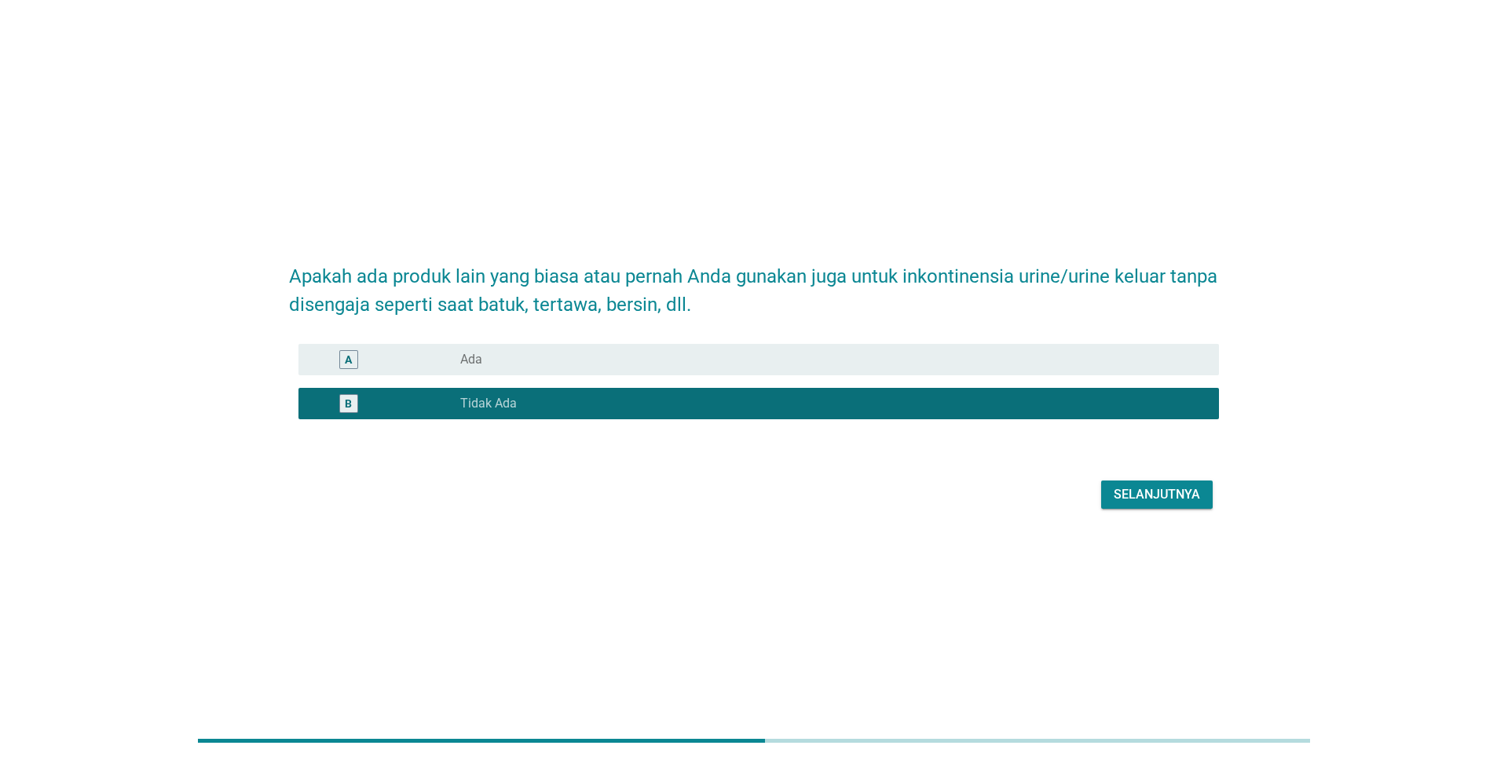
click at [784, 484] on button "Selanjutnya" at bounding box center [1157, 495] width 112 height 28
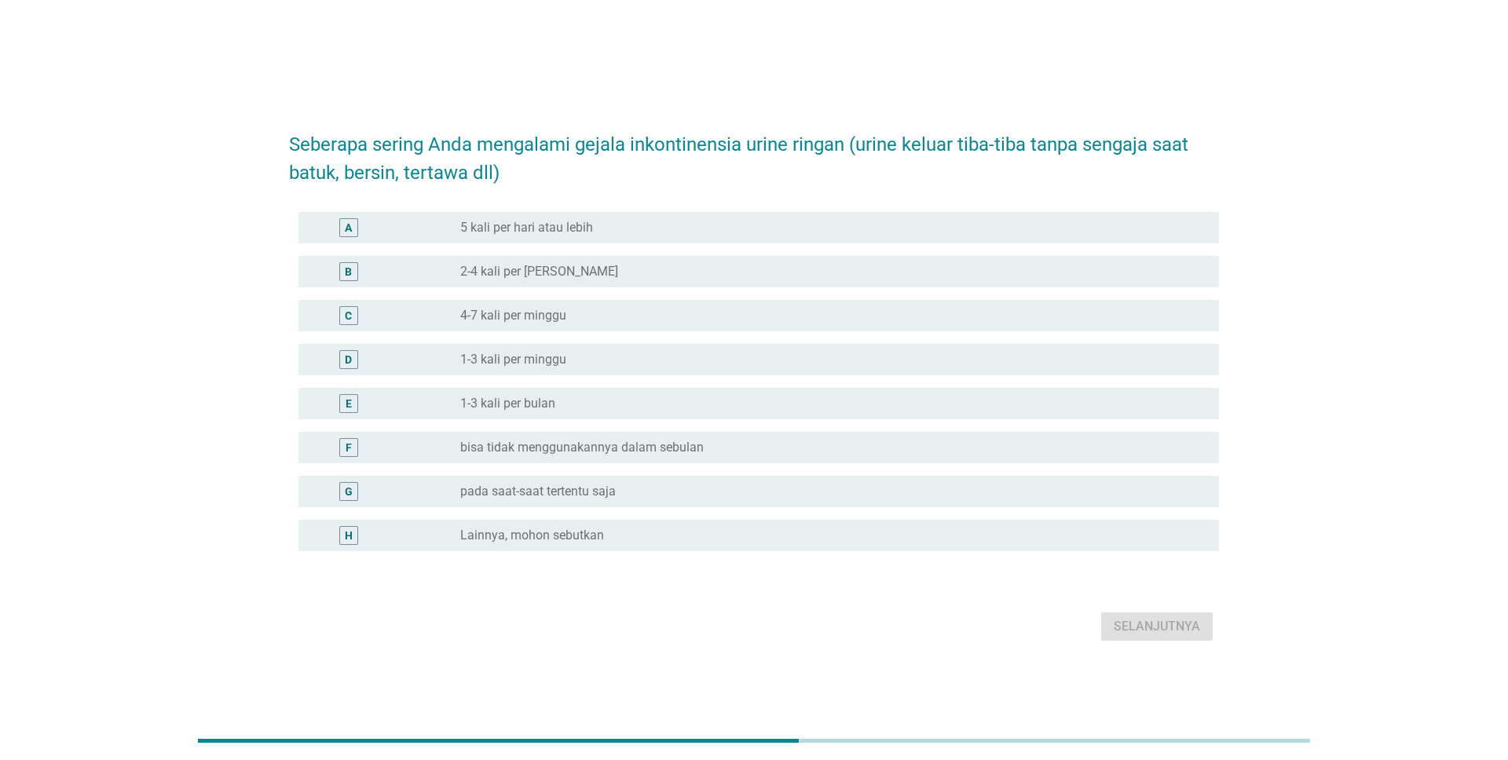
click at [666, 492] on div "radio_button_unchecked pada saat-saat tertentu saja" at bounding box center [826, 492] width 733 height 16
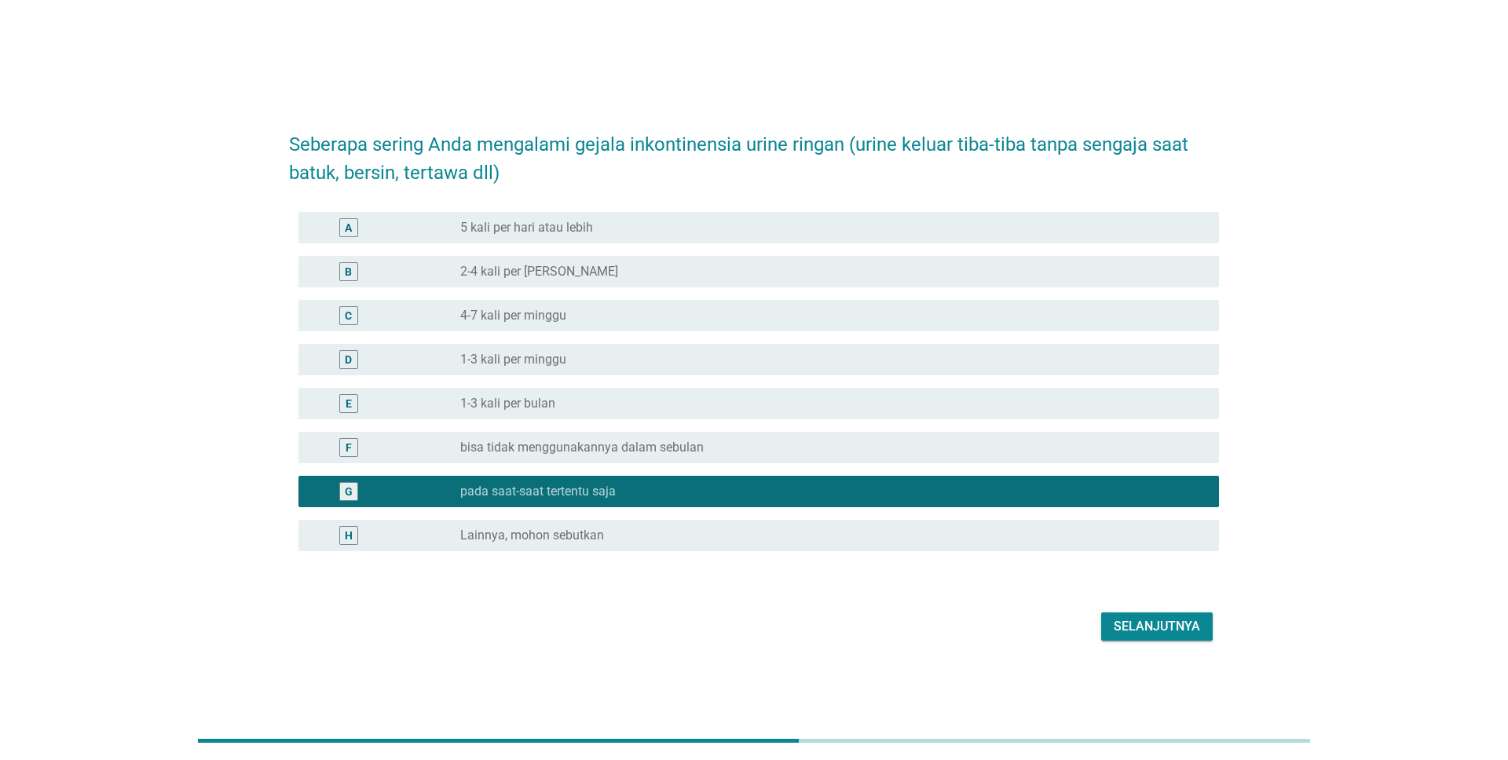
click at [784, 633] on div "Selanjutnya" at bounding box center [1156, 626] width 86 height 19
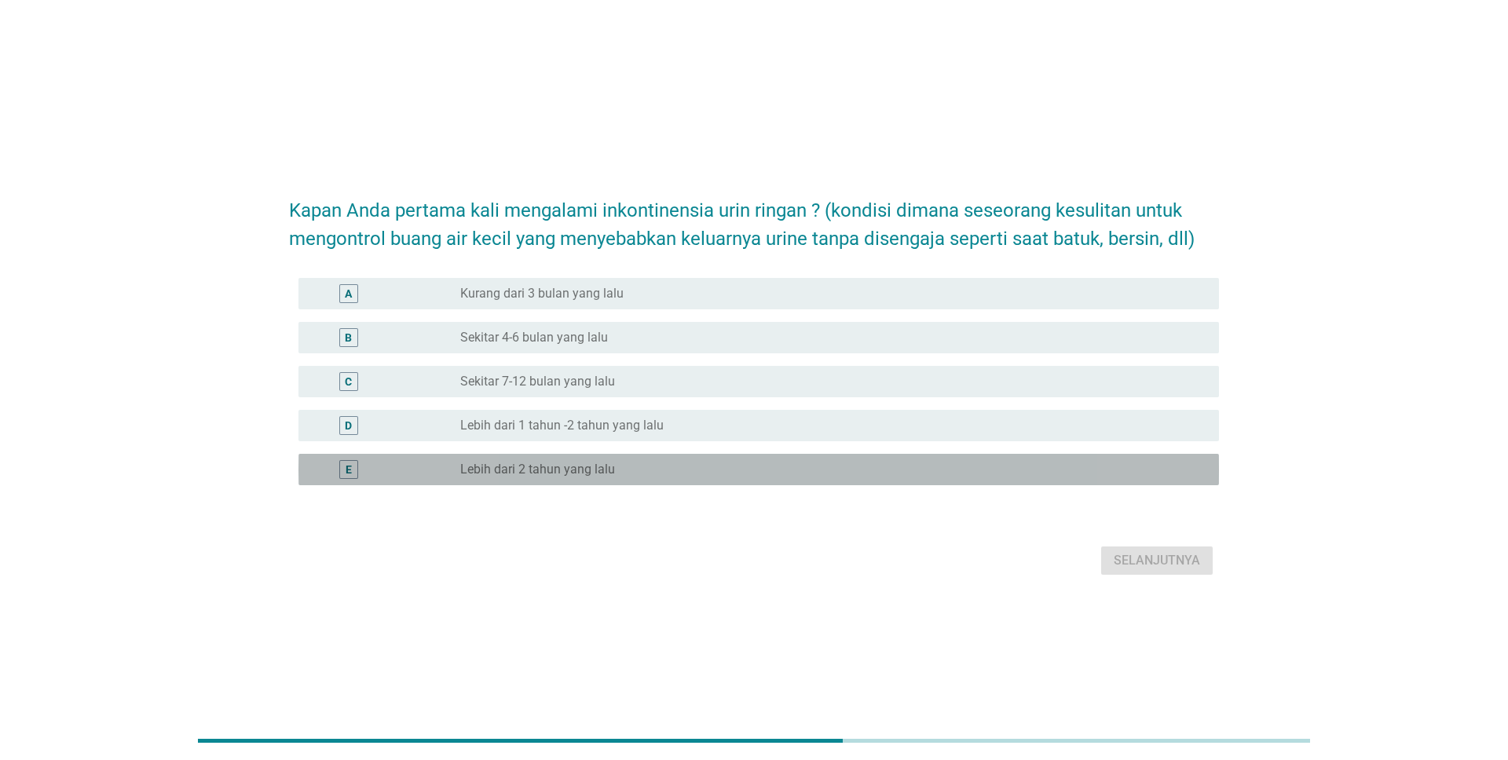
click at [689, 463] on div "radio_button_unchecked Lebih dari 2 tahun yang lalu" at bounding box center [826, 470] width 733 height 16
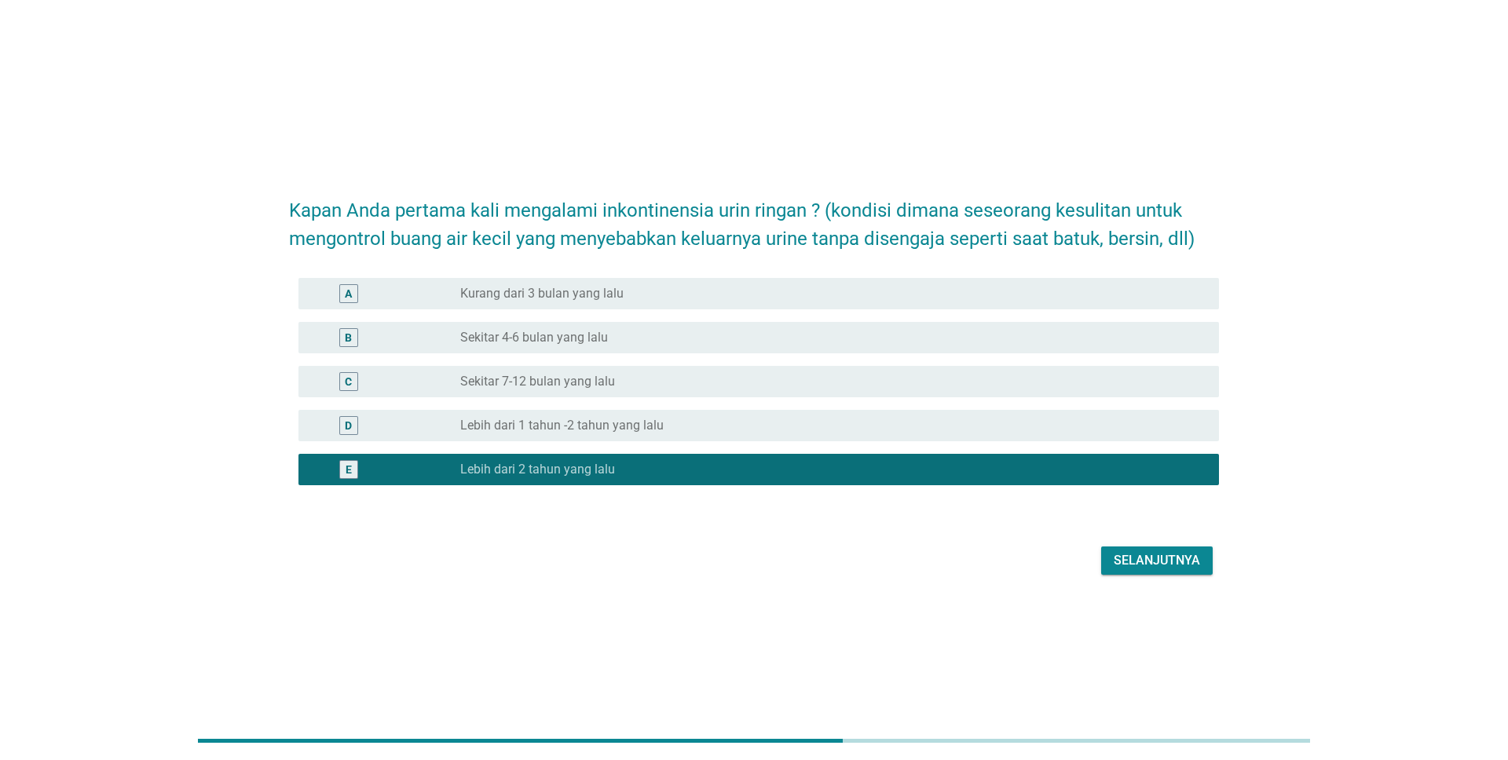
click at [784, 568] on div "Selanjutnya" at bounding box center [1156, 560] width 86 height 19
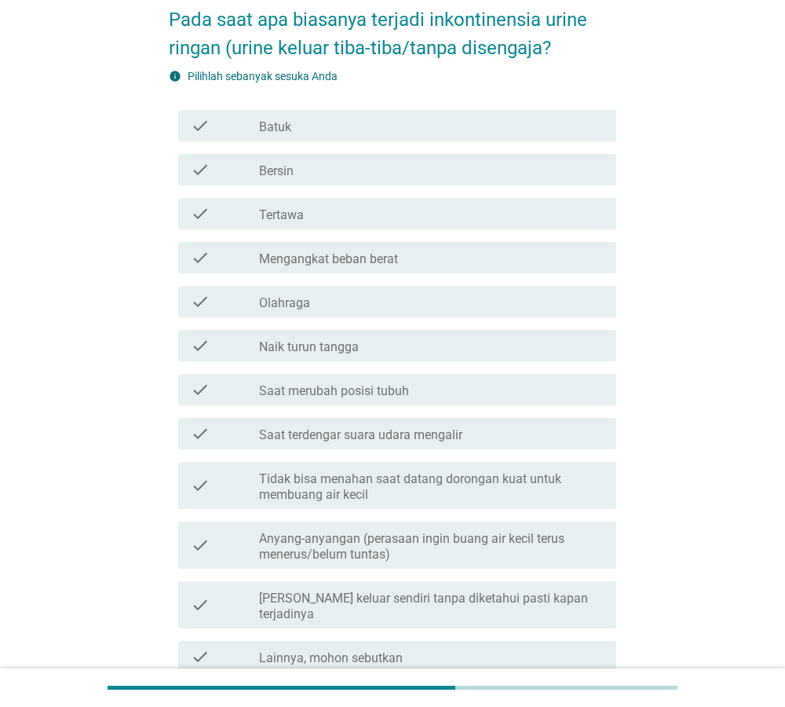
scroll to position [160, 0]
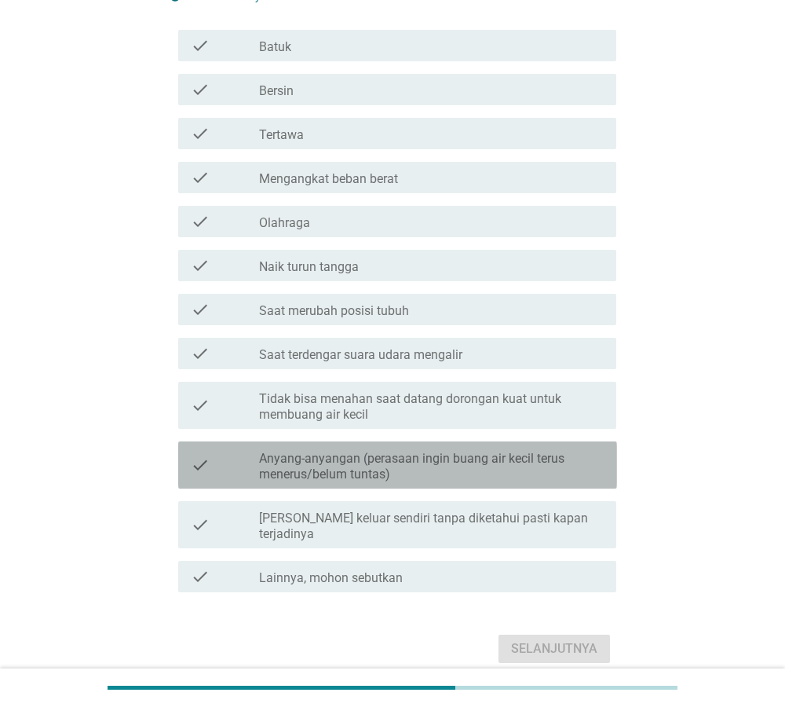
click at [511, 452] on label "Anyang-anyangan (perasaan ingin buang air kecil terus menerus/belum tuntas)" at bounding box center [431, 466] width 345 height 31
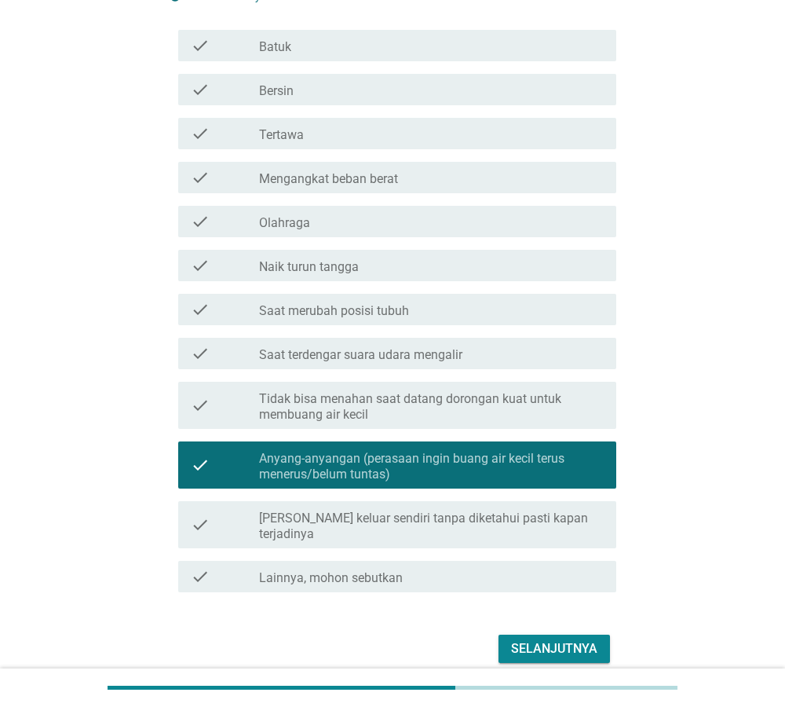
click at [543, 639] on div "Selanjutnya" at bounding box center [554, 648] width 86 height 19
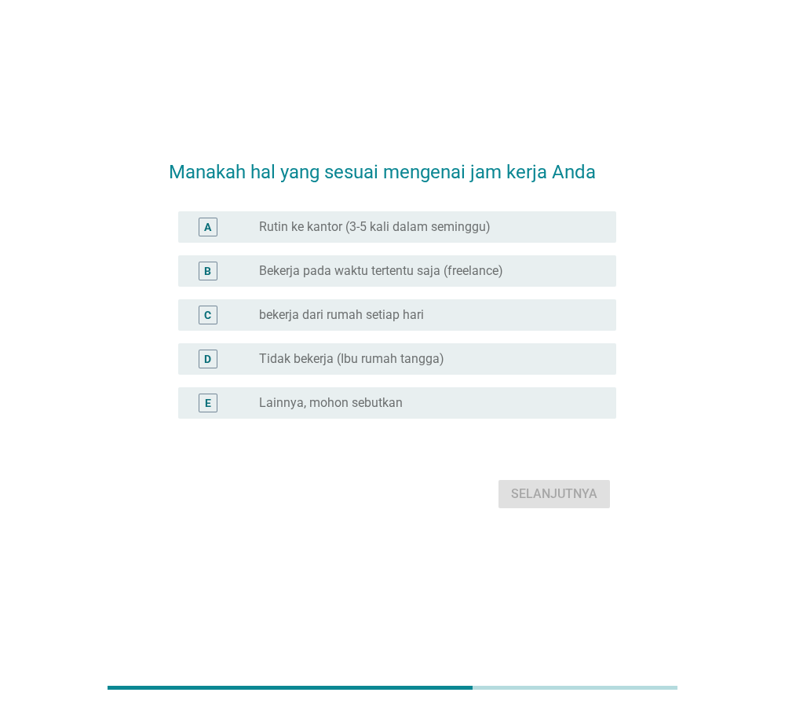
scroll to position [38, 0]
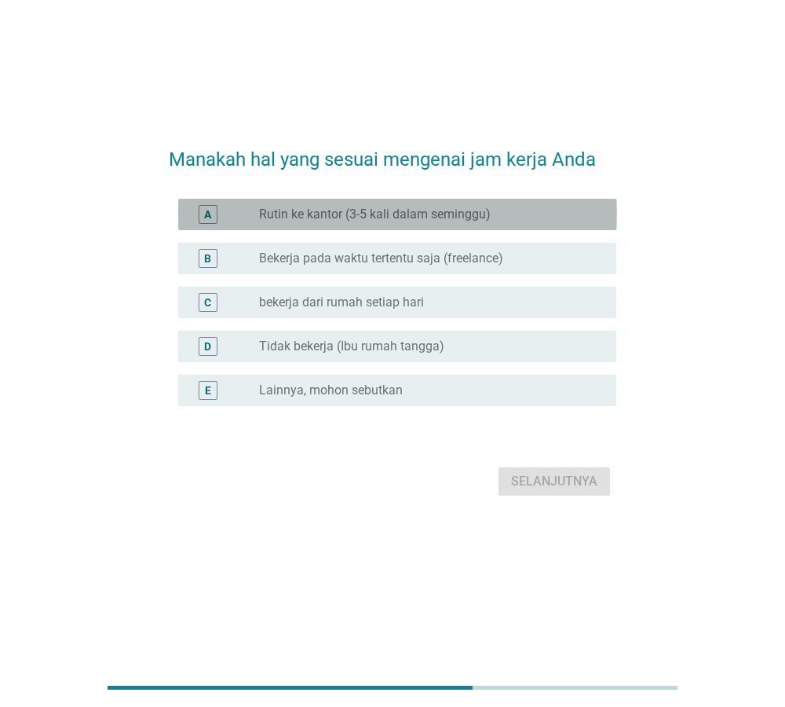
click at [529, 214] on div "radio_button_unchecked Rutin ke kantor (3-5 kali dalam seminggu)" at bounding box center [425, 215] width 332 height 16
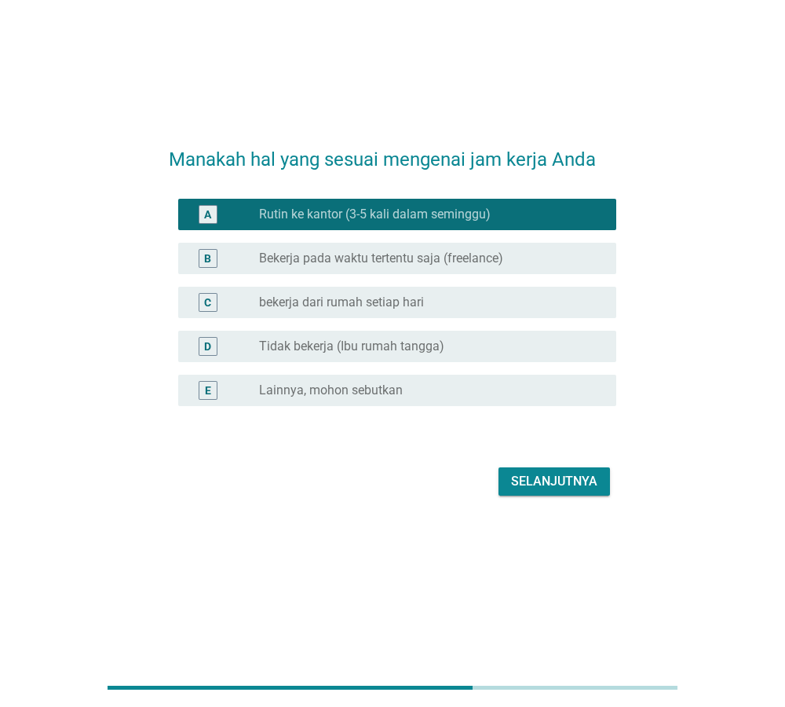
click at [573, 477] on div "Selanjutnya" at bounding box center [554, 481] width 86 height 19
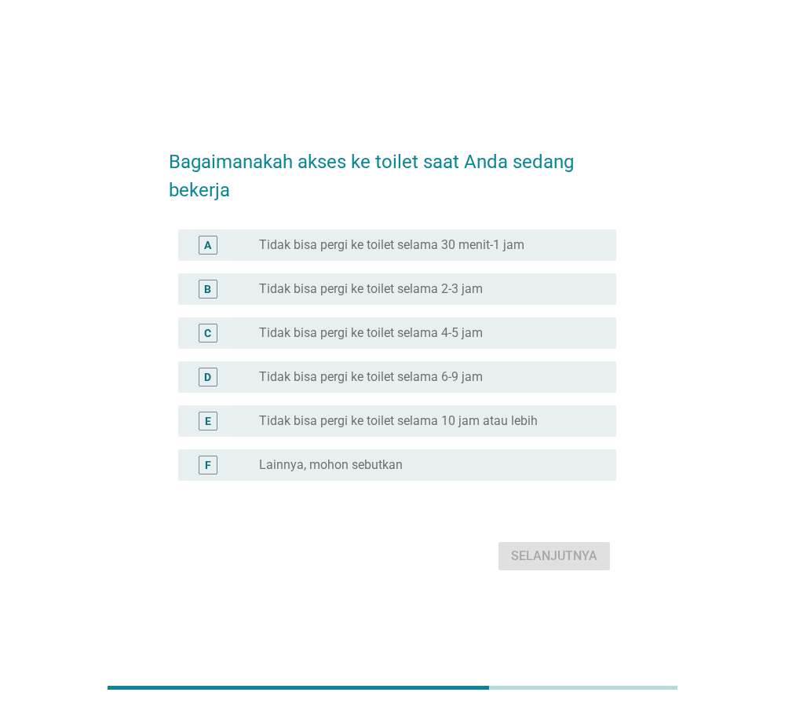
click at [540, 334] on div "radio_button_unchecked Tidak bisa pergi ke toilet selama 4-5 jam" at bounding box center [425, 333] width 332 height 16
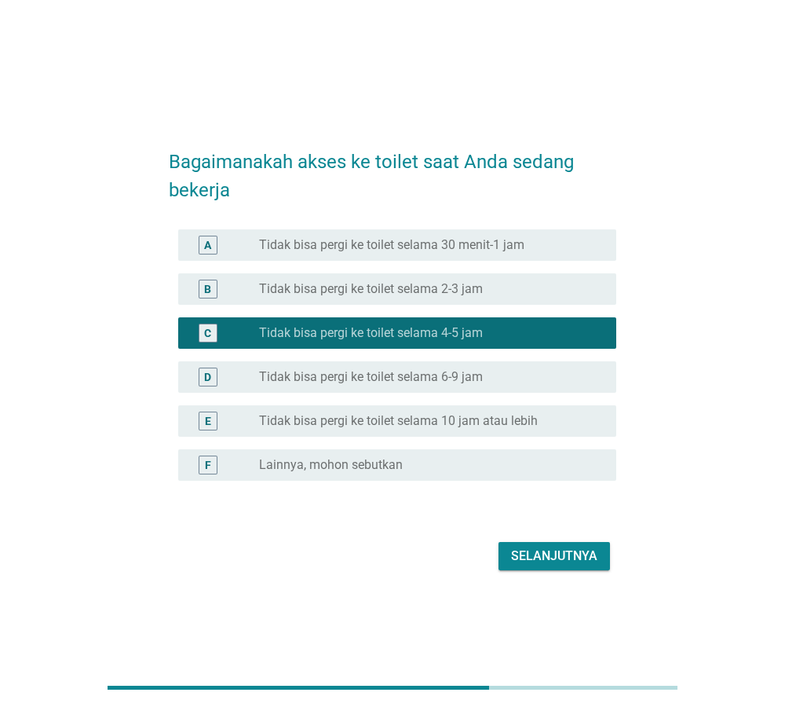
click at [587, 541] on div "Selanjutnya" at bounding box center [393, 556] width 448 height 38
click at [582, 561] on div "Selanjutnya" at bounding box center [554, 556] width 86 height 19
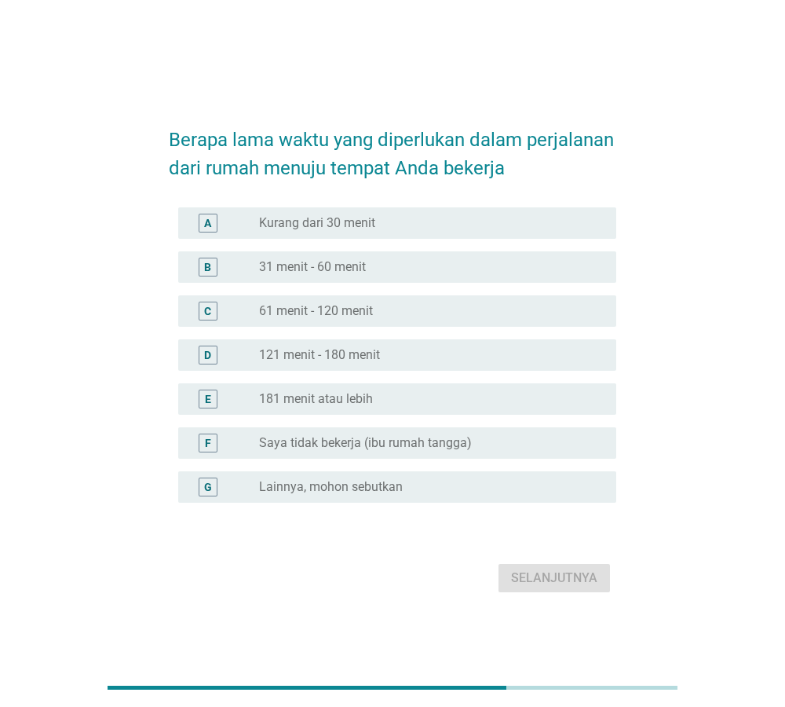
click at [441, 263] on div "radio_button_unchecked 31 menit - 60 menit" at bounding box center [425, 267] width 332 height 16
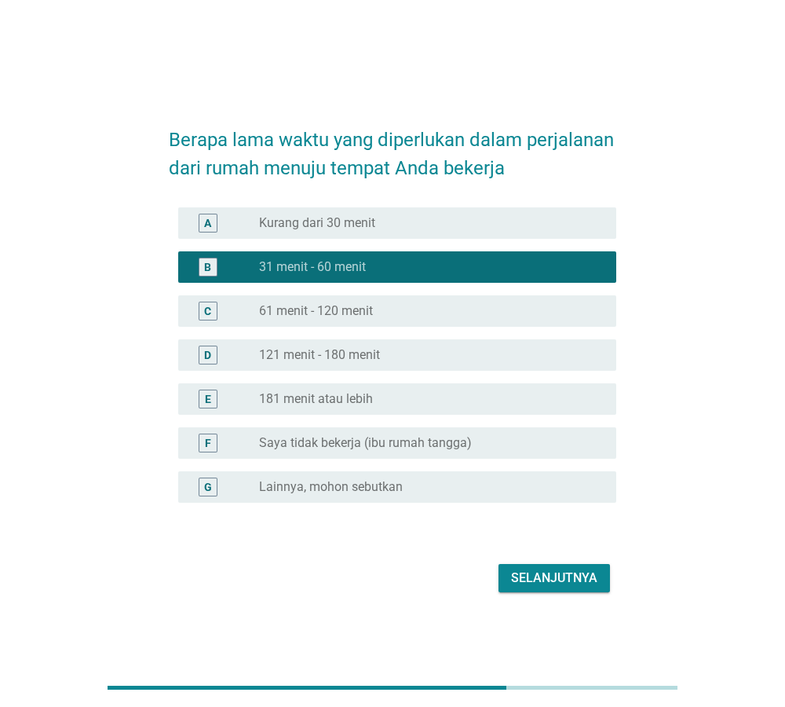
click at [601, 581] on button "Selanjutnya" at bounding box center [555, 578] width 112 height 28
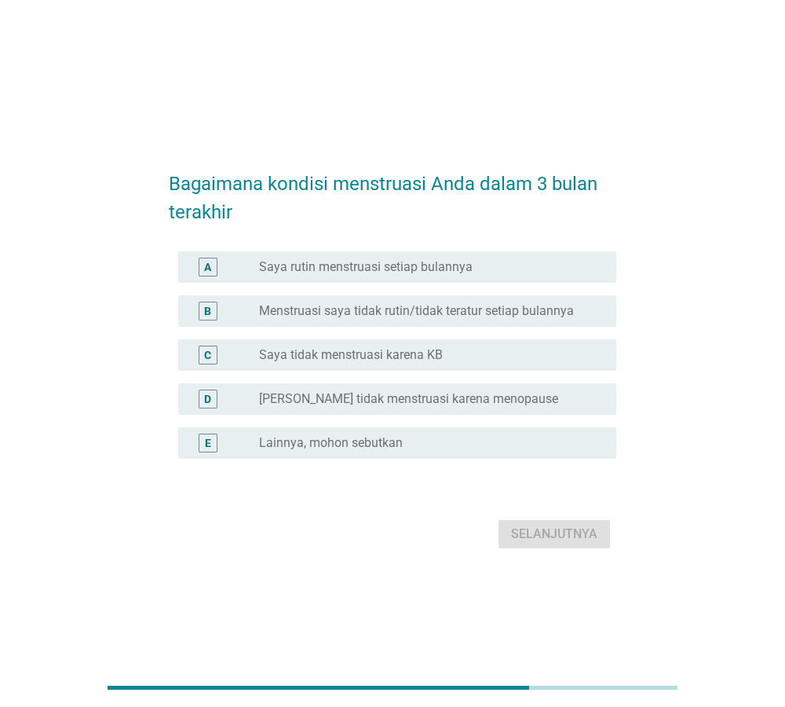
click at [550, 258] on div "radio_button_unchecked Saya rutin menstruasi setiap bulannya" at bounding box center [431, 267] width 345 height 19
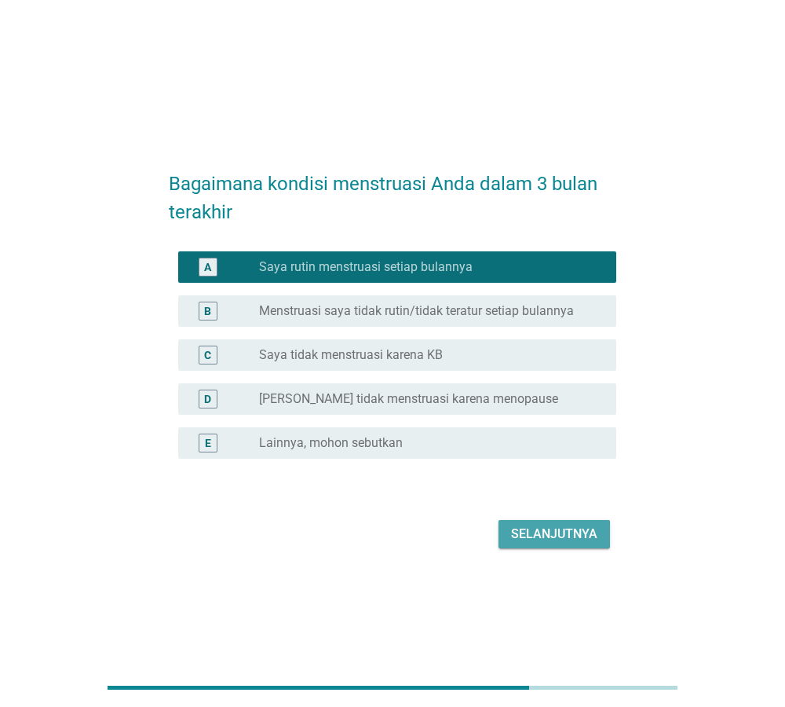
click at [584, 530] on div "Selanjutnya" at bounding box center [554, 534] width 86 height 19
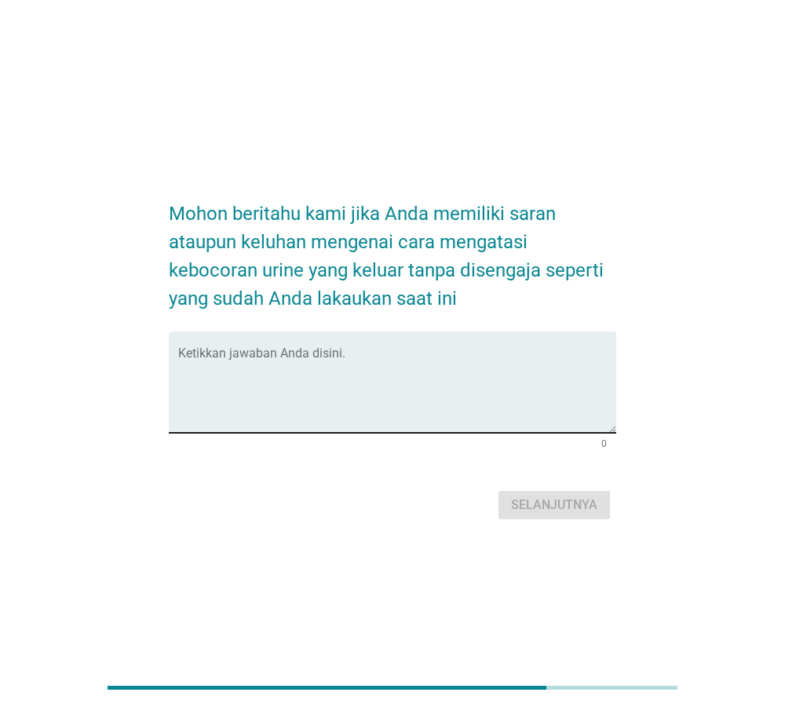
click at [346, 351] on textarea "Ketikkan jawaban Anda disini." at bounding box center [397, 391] width 439 height 82
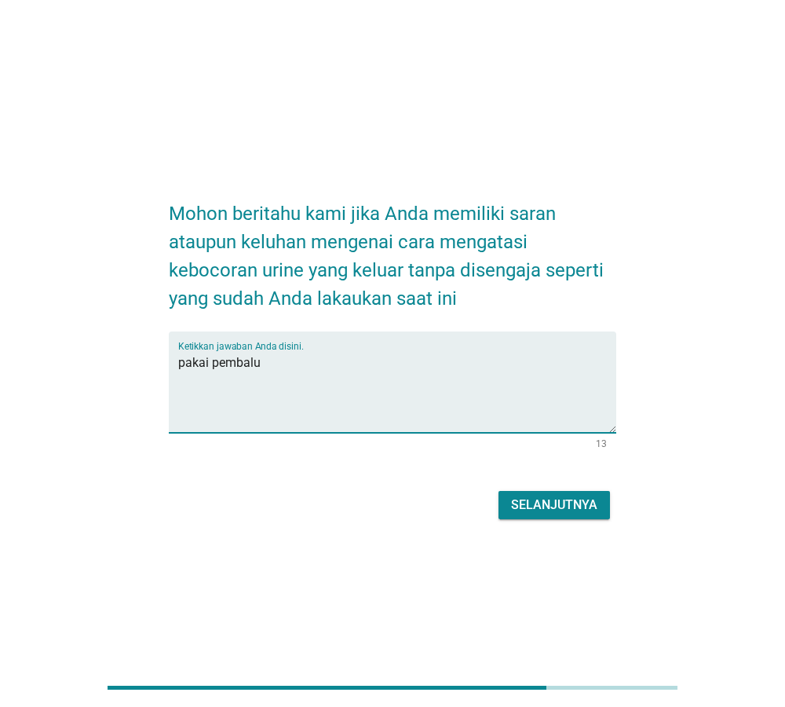
type textarea "pakai pembalut"
